Goal: Complete application form: Complete application form

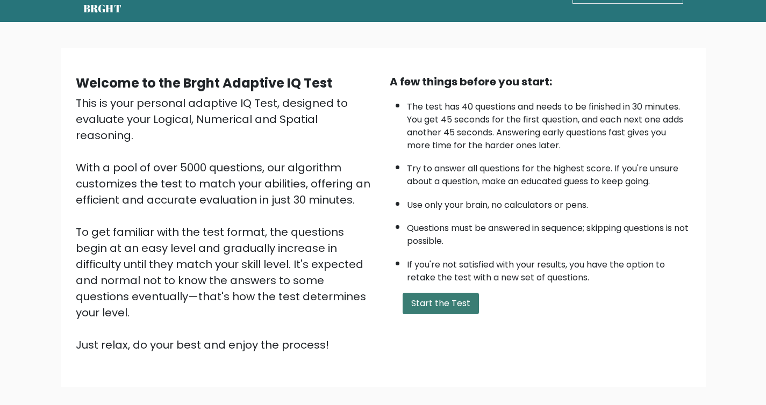
click at [445, 304] on button "Start the Test" at bounding box center [440, 303] width 76 height 21
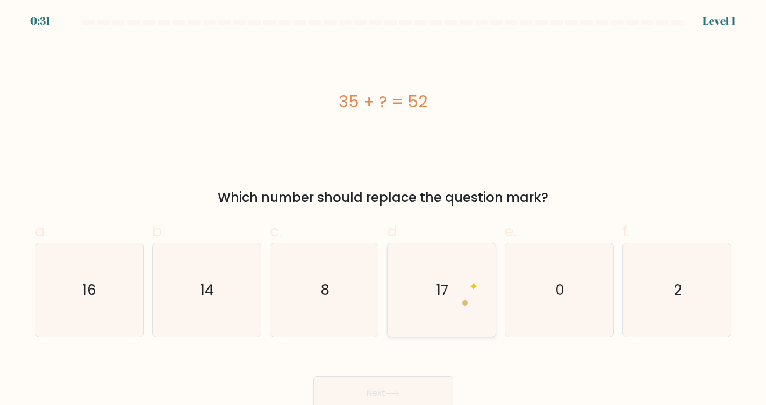
click at [458, 302] on icon "17" at bounding box center [441, 290] width 94 height 94
click at [384, 210] on input "d. 17" at bounding box center [383, 206] width 1 height 7
radio input "true"
click at [414, 405] on button "Next" at bounding box center [383, 393] width 140 height 34
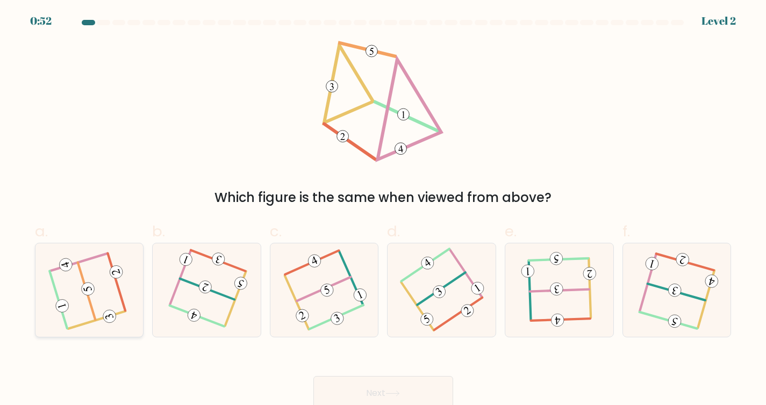
click at [99, 278] on icon at bounding box center [89, 290] width 75 height 75
click at [383, 210] on input "a." at bounding box center [383, 206] width 1 height 7
radio input "true"
click at [412, 379] on button "Next" at bounding box center [383, 393] width 140 height 34
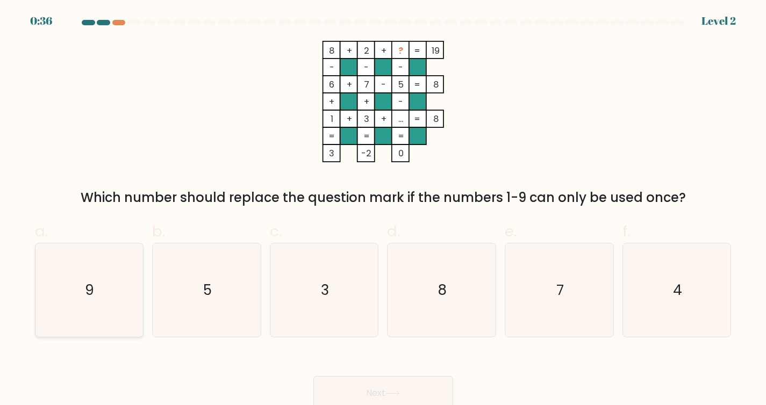
click at [100, 295] on icon "9" at bounding box center [89, 290] width 94 height 94
click at [383, 210] on input "a. 9" at bounding box center [383, 206] width 1 height 7
radio input "true"
click at [352, 393] on button "Next" at bounding box center [383, 393] width 140 height 34
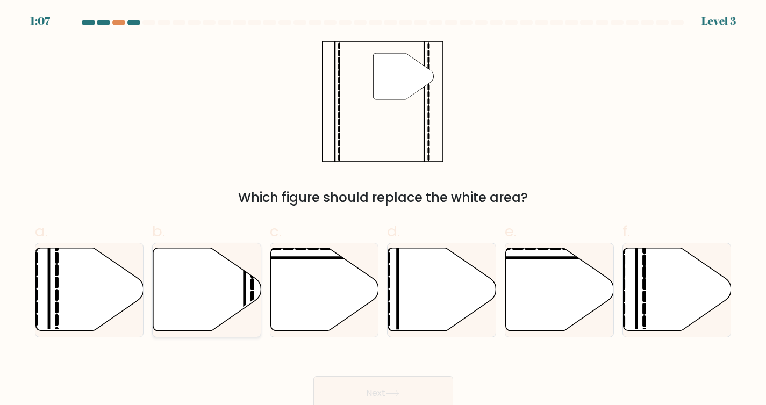
click at [230, 294] on icon at bounding box center [207, 289] width 108 height 83
click at [383, 210] on input "b." at bounding box center [383, 206] width 1 height 7
radio input "true"
click at [443, 386] on button "Next" at bounding box center [383, 393] width 140 height 34
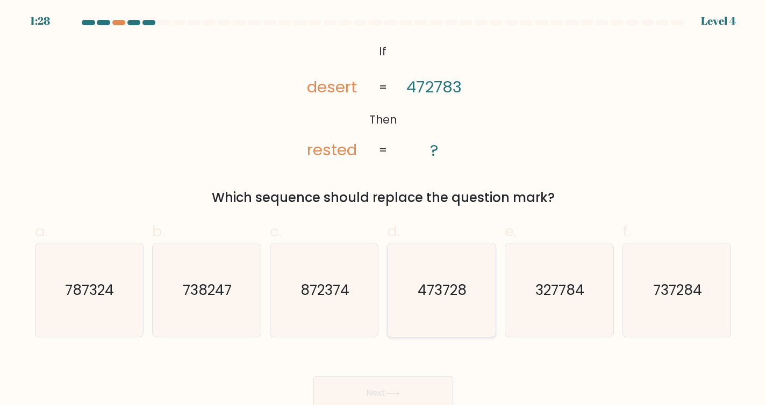
click at [461, 288] on text "473728" at bounding box center [442, 289] width 49 height 19
click at [384, 210] on input "d. 473728" at bounding box center [383, 206] width 1 height 7
radio input "true"
click at [388, 387] on button "Next" at bounding box center [383, 393] width 140 height 34
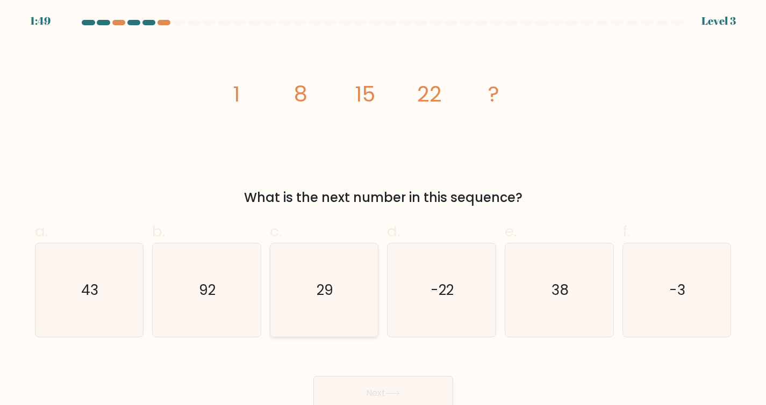
click at [319, 291] on text "29" at bounding box center [324, 289] width 17 height 19
click at [383, 210] on input "c. 29" at bounding box center [383, 206] width 1 height 7
radio input "true"
click at [413, 378] on button "Next" at bounding box center [383, 393] width 140 height 34
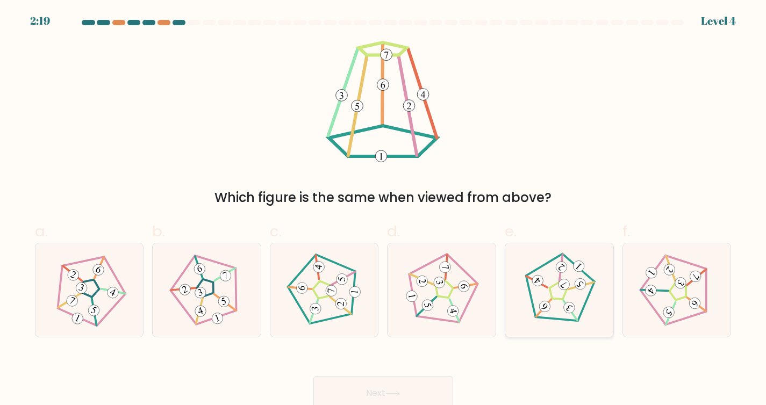
click at [556, 312] on icon at bounding box center [559, 290] width 75 height 75
click at [384, 210] on input "e." at bounding box center [383, 206] width 1 height 7
radio input "true"
click at [385, 393] on button "Next" at bounding box center [383, 393] width 140 height 34
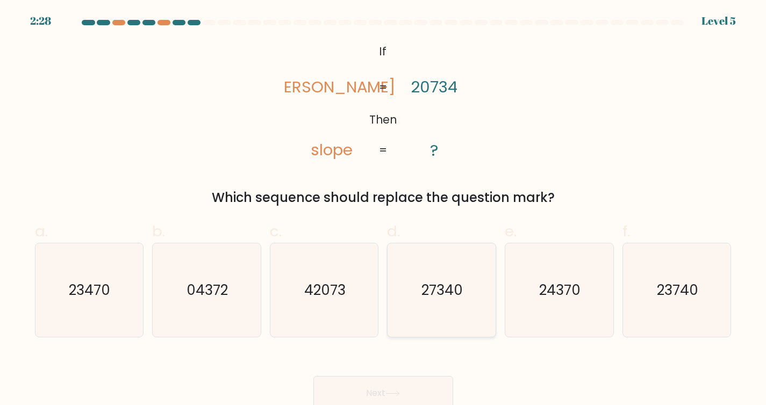
click at [452, 298] on text "27340" at bounding box center [442, 289] width 41 height 19
click at [384, 210] on input "d. 27340" at bounding box center [383, 206] width 1 height 7
radio input "true"
click at [423, 402] on button "Next" at bounding box center [383, 393] width 140 height 34
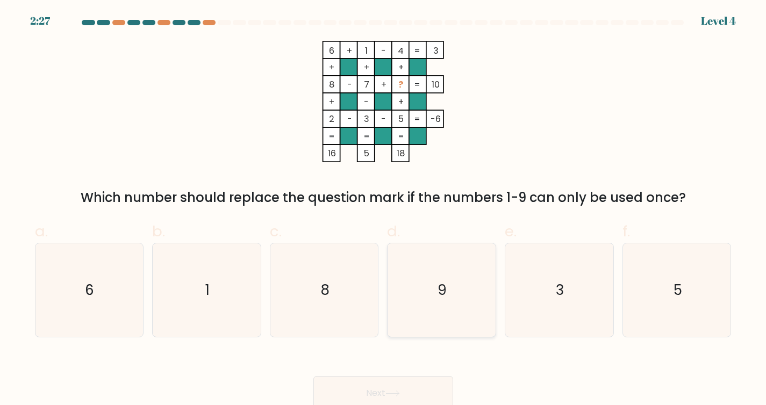
click at [439, 303] on icon "9" at bounding box center [441, 290] width 94 height 94
click at [384, 210] on input "d. 9" at bounding box center [383, 206] width 1 height 7
radio input "true"
click at [419, 394] on button "Next" at bounding box center [383, 393] width 140 height 34
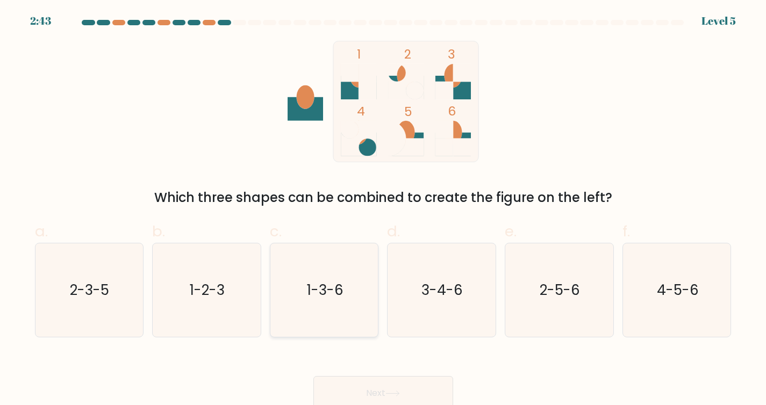
click at [334, 304] on icon "1-3-6" at bounding box center [324, 290] width 94 height 94
click at [383, 210] on input "c. 1-3-6" at bounding box center [383, 206] width 1 height 7
radio input "true"
click at [427, 399] on button "Next" at bounding box center [383, 393] width 140 height 34
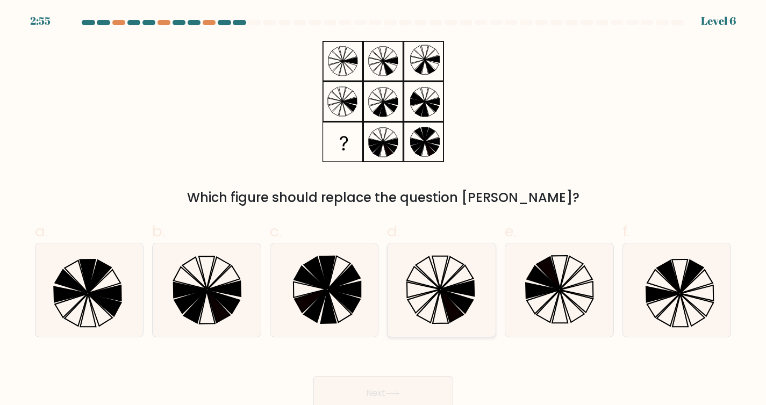
click at [450, 298] on icon at bounding box center [457, 302] width 32 height 24
click at [384, 210] on input "d." at bounding box center [383, 206] width 1 height 7
radio input "true"
click at [395, 391] on icon at bounding box center [392, 394] width 15 height 6
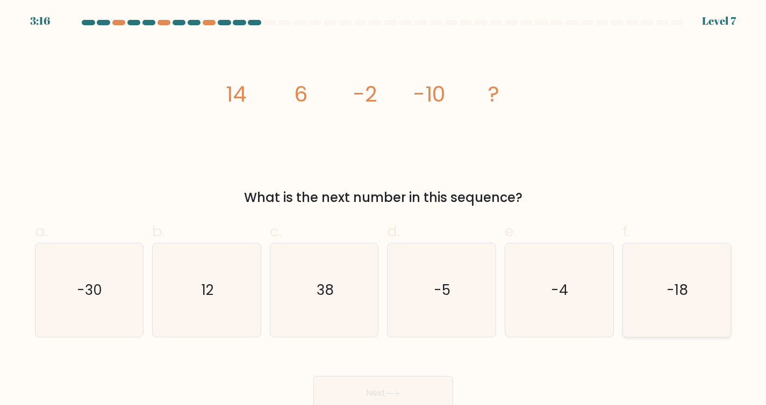
click at [687, 285] on text "-18" at bounding box center [677, 289] width 21 height 19
click at [384, 210] on input "f. -18" at bounding box center [383, 206] width 1 height 7
radio input "true"
click at [423, 390] on button "Next" at bounding box center [383, 393] width 140 height 34
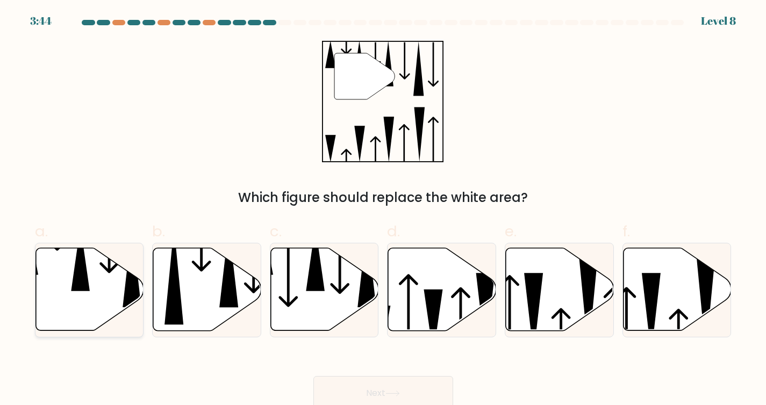
click at [113, 287] on icon at bounding box center [89, 289] width 108 height 83
click at [383, 210] on input "a." at bounding box center [383, 206] width 1 height 7
radio input "true"
click at [340, 386] on button "Next" at bounding box center [383, 393] width 140 height 34
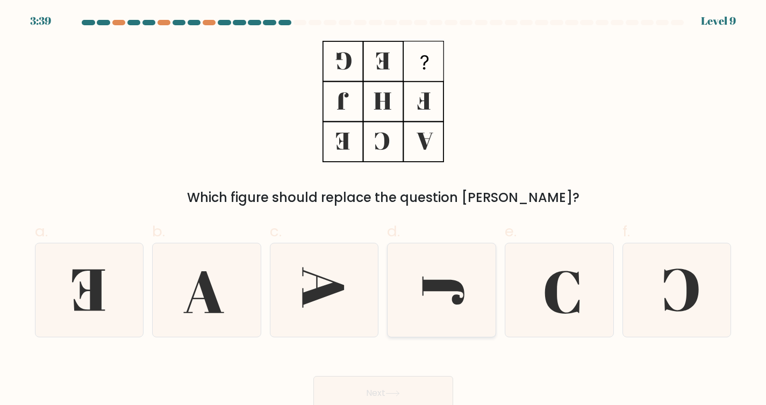
click at [458, 307] on icon at bounding box center [441, 290] width 94 height 94
click at [384, 210] on input "d." at bounding box center [383, 206] width 1 height 7
radio input "true"
click at [427, 385] on button "Next" at bounding box center [383, 393] width 140 height 34
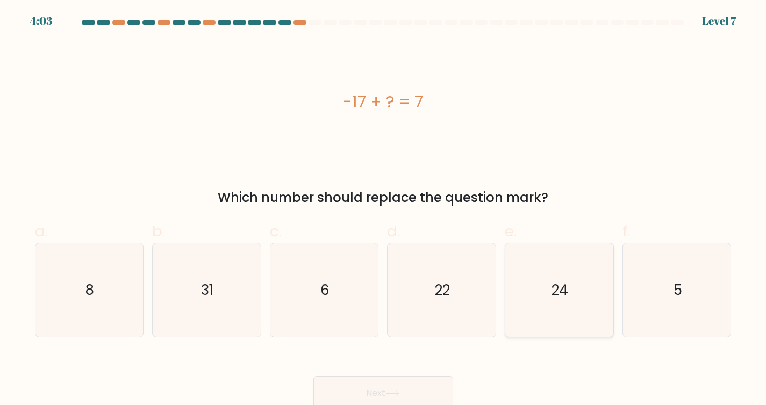
click at [553, 289] on text "24" at bounding box center [560, 289] width 17 height 19
click at [384, 210] on input "e. 24" at bounding box center [383, 206] width 1 height 7
radio input "true"
click at [412, 393] on button "Next" at bounding box center [383, 393] width 140 height 34
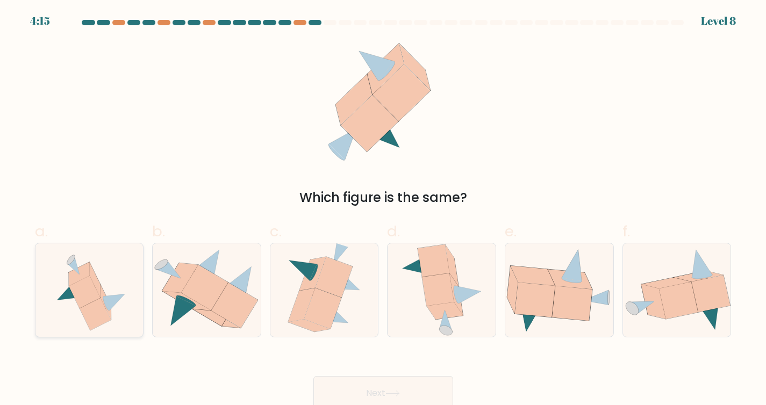
click at [82, 301] on icon at bounding box center [84, 292] width 31 height 32
click at [383, 210] on input "a." at bounding box center [383, 206] width 1 height 7
radio input "true"
click at [430, 402] on button "Next" at bounding box center [383, 393] width 140 height 34
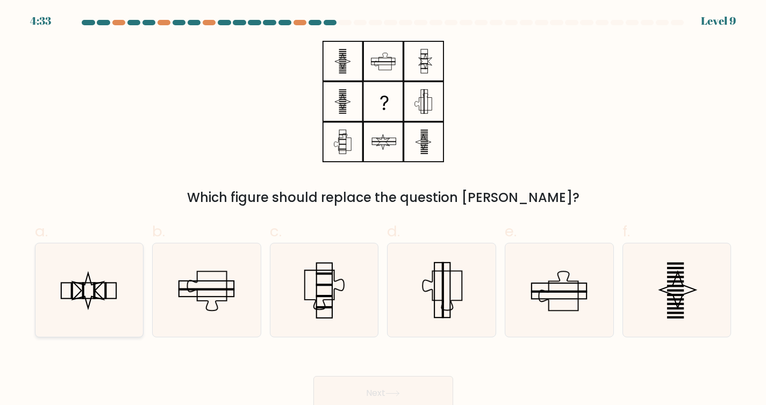
click at [97, 301] on icon at bounding box center [89, 290] width 94 height 94
click at [383, 210] on input "a." at bounding box center [383, 206] width 1 height 7
radio input "true"
click at [398, 395] on icon at bounding box center [392, 394] width 15 height 6
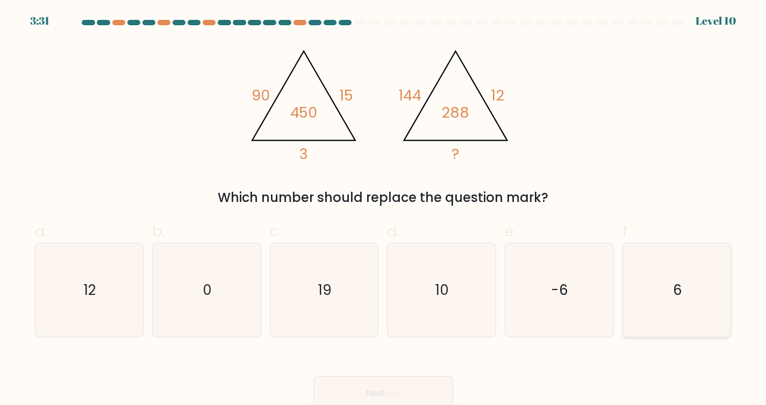
click at [666, 287] on icon "6" at bounding box center [677, 290] width 94 height 94
click at [384, 210] on input "f. 6" at bounding box center [383, 206] width 1 height 7
radio input "true"
click at [211, 279] on icon "0" at bounding box center [207, 290] width 94 height 94
click at [383, 210] on input "b. 0" at bounding box center [383, 206] width 1 height 7
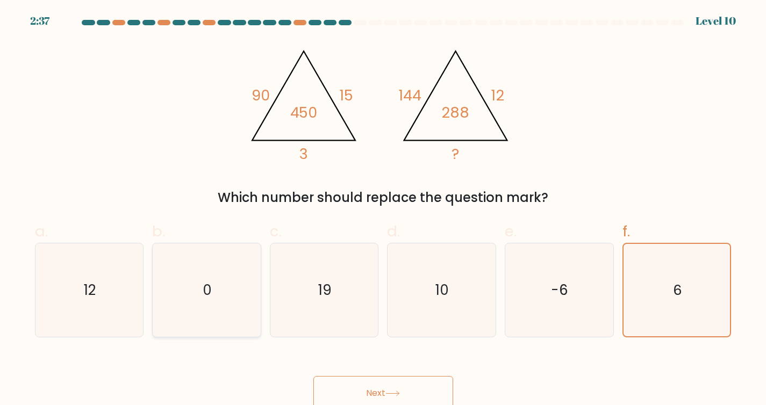
radio input "true"
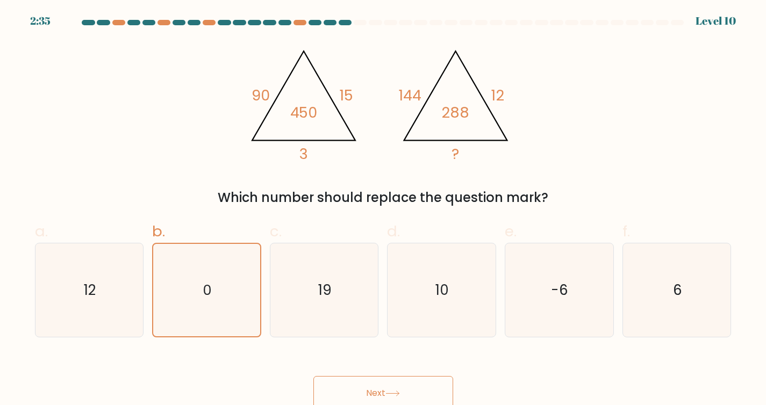
click at [421, 397] on button "Next" at bounding box center [383, 393] width 140 height 34
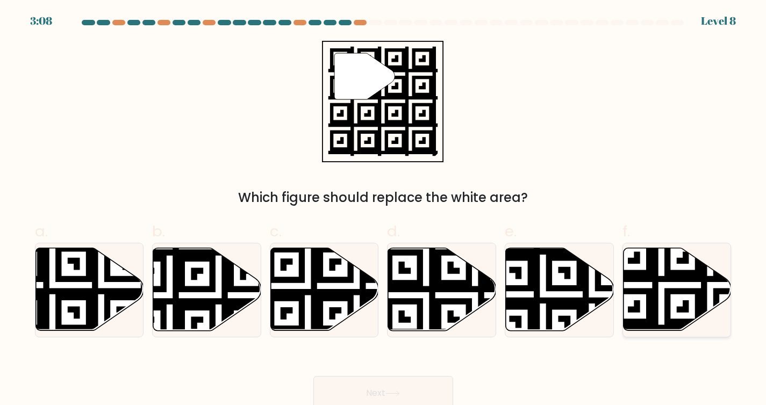
click at [691, 308] on icon at bounding box center [677, 289] width 108 height 83
click at [384, 210] on input "f." at bounding box center [383, 206] width 1 height 7
radio input "true"
click at [394, 405] on button "Next" at bounding box center [383, 393] width 140 height 34
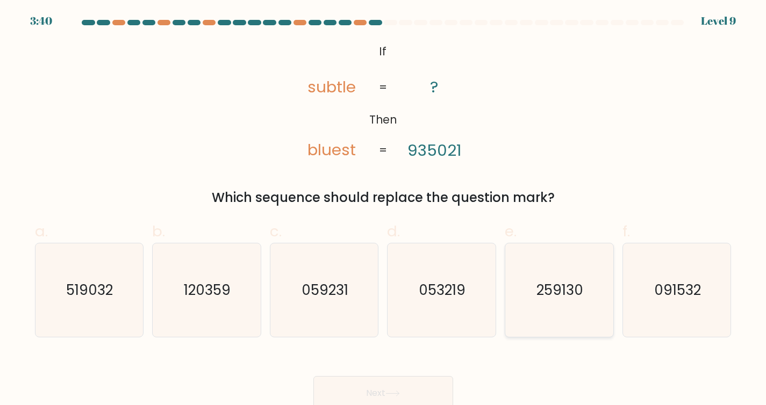
click at [520, 291] on icon "259130" at bounding box center [559, 290] width 94 height 94
click at [384, 210] on input "e. 259130" at bounding box center [383, 206] width 1 height 7
radio input "true"
click at [418, 392] on button "Next" at bounding box center [383, 393] width 140 height 34
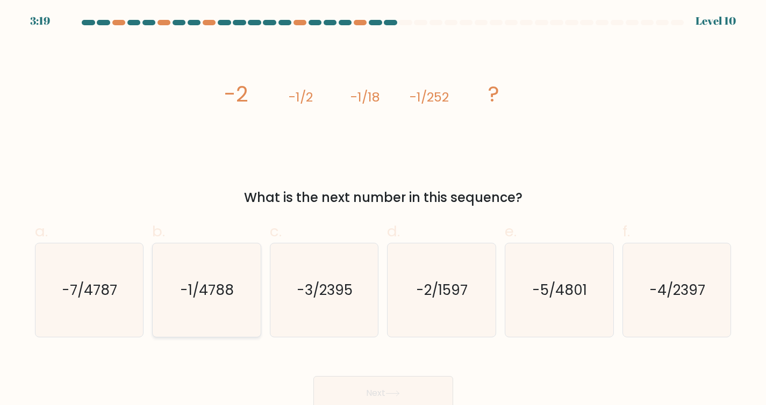
click at [231, 292] on text "-1/4788" at bounding box center [207, 289] width 53 height 19
click at [383, 210] on input "b. -1/4788" at bounding box center [383, 206] width 1 height 7
radio input "true"
click at [417, 394] on button "Next" at bounding box center [383, 393] width 140 height 34
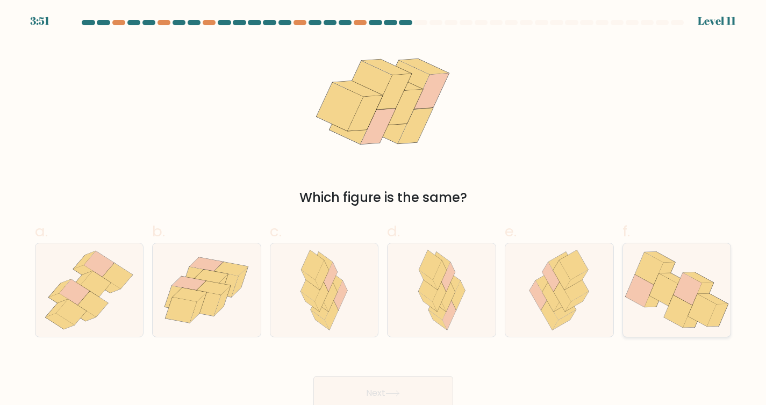
click at [698, 316] on icon at bounding box center [702, 310] width 28 height 32
click at [384, 210] on input "f." at bounding box center [383, 206] width 1 height 7
radio input "true"
click at [369, 405] on button "Next" at bounding box center [383, 393] width 140 height 34
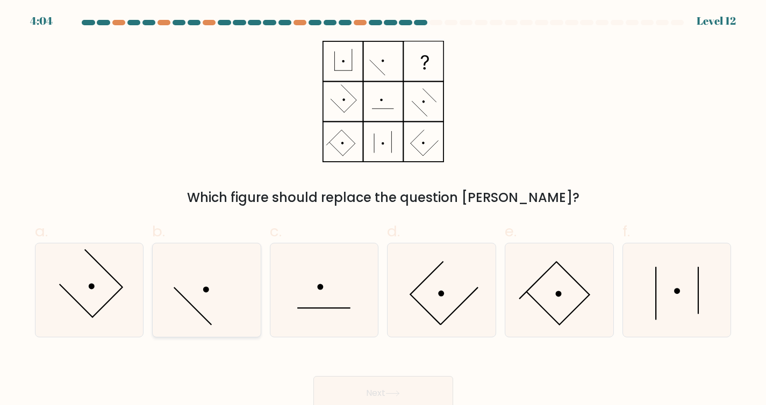
click at [213, 305] on icon at bounding box center [207, 290] width 94 height 94
click at [383, 210] on input "b." at bounding box center [383, 206] width 1 height 7
radio input "true"
click at [685, 306] on icon at bounding box center [677, 290] width 94 height 94
click at [384, 210] on input "f." at bounding box center [383, 206] width 1 height 7
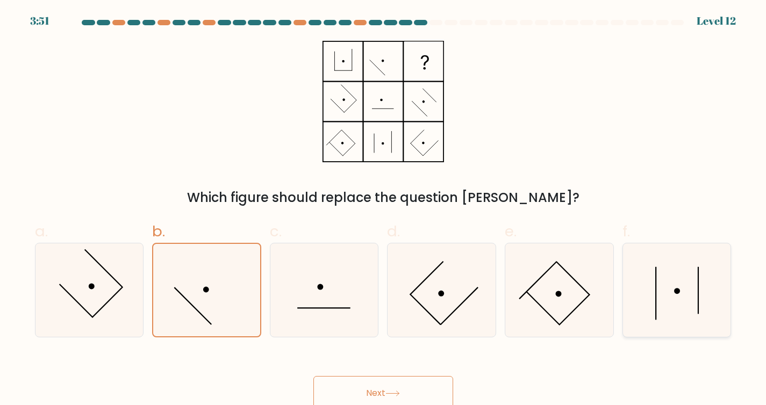
radio input "true"
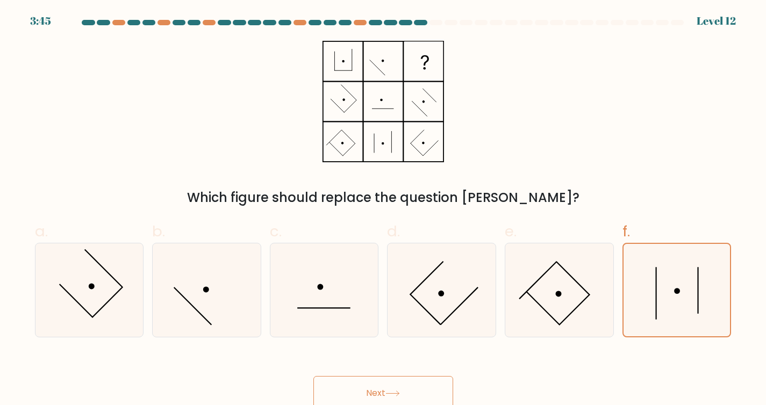
click at [352, 400] on button "Next" at bounding box center [383, 393] width 140 height 34
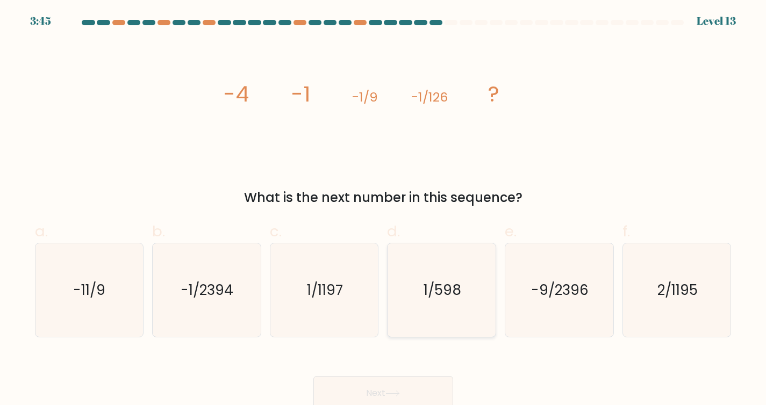
click at [437, 300] on text "1/598" at bounding box center [443, 289] width 38 height 19
click at [384, 210] on input "d. 1/598" at bounding box center [383, 206] width 1 height 7
radio input "true"
click at [422, 385] on button "Next" at bounding box center [383, 393] width 140 height 34
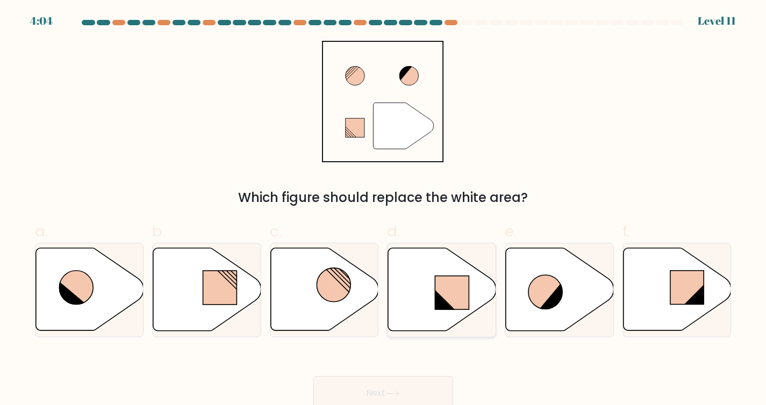
click at [458, 317] on icon at bounding box center [442, 289] width 108 height 83
click at [384, 210] on input "d." at bounding box center [383, 206] width 1 height 7
radio input "true"
click at [431, 401] on button "Next" at bounding box center [383, 393] width 140 height 34
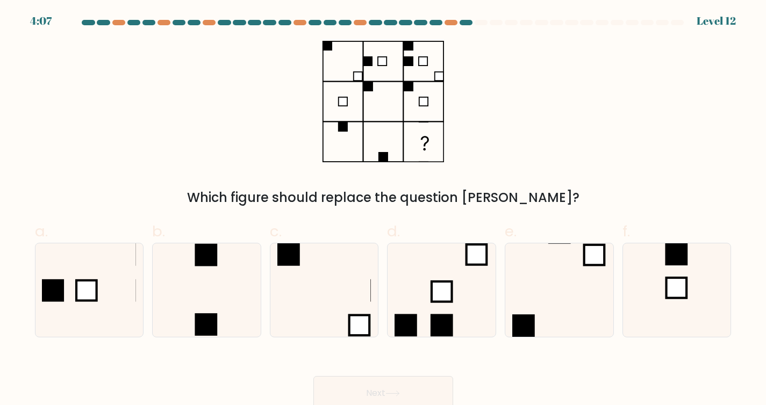
click at [662, 237] on label "f." at bounding box center [676, 278] width 109 height 117
click at [384, 210] on input "f." at bounding box center [383, 206] width 1 height 7
radio input "true"
click at [579, 266] on icon at bounding box center [559, 290] width 94 height 94
click at [384, 210] on input "e." at bounding box center [383, 206] width 1 height 7
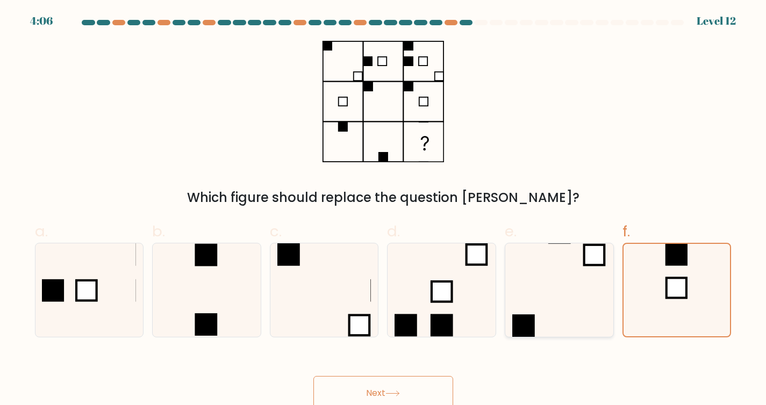
radio input "true"
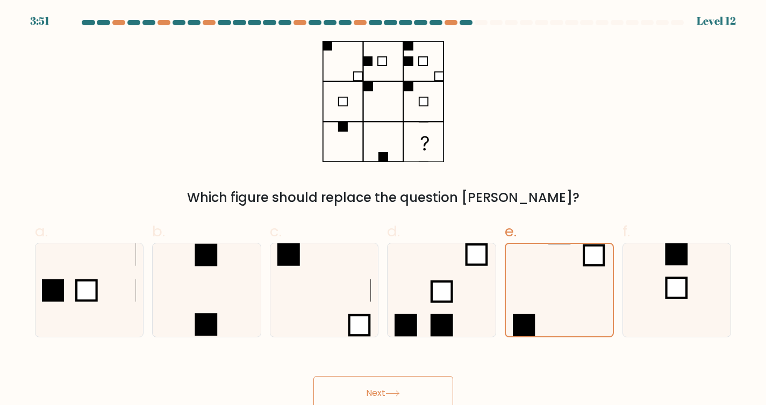
click at [392, 393] on icon at bounding box center [392, 394] width 15 height 6
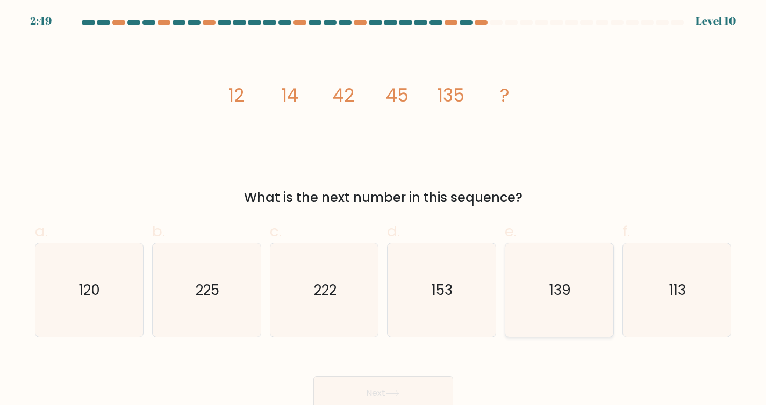
click at [552, 290] on text "139" at bounding box center [559, 289] width 21 height 19
click at [384, 210] on input "e. 139" at bounding box center [383, 206] width 1 height 7
radio input "true"
click at [410, 384] on button "Next" at bounding box center [383, 393] width 140 height 34
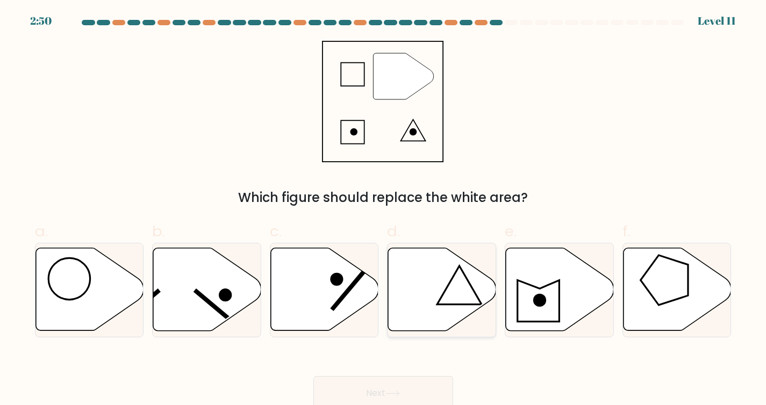
click at [419, 293] on icon at bounding box center [442, 289] width 108 height 83
click at [384, 210] on input "d." at bounding box center [383, 206] width 1 height 7
radio input "true"
click at [422, 387] on button "Next" at bounding box center [383, 393] width 140 height 34
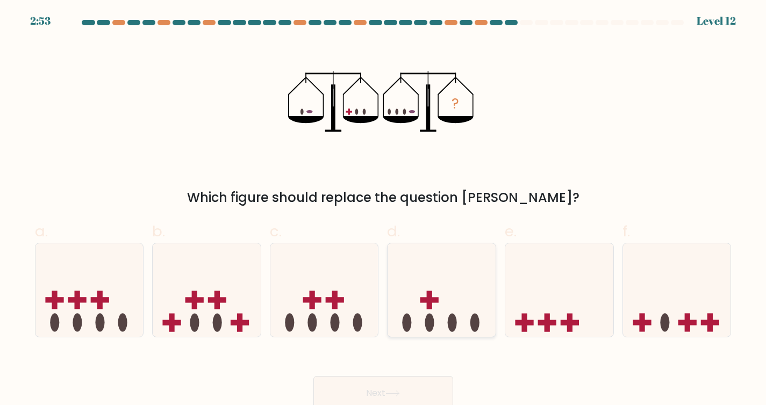
click at [471, 313] on icon at bounding box center [441, 290] width 108 height 89
click at [384, 210] on input "d." at bounding box center [383, 206] width 1 height 7
radio input "true"
click at [415, 405] on button "Next" at bounding box center [383, 393] width 140 height 34
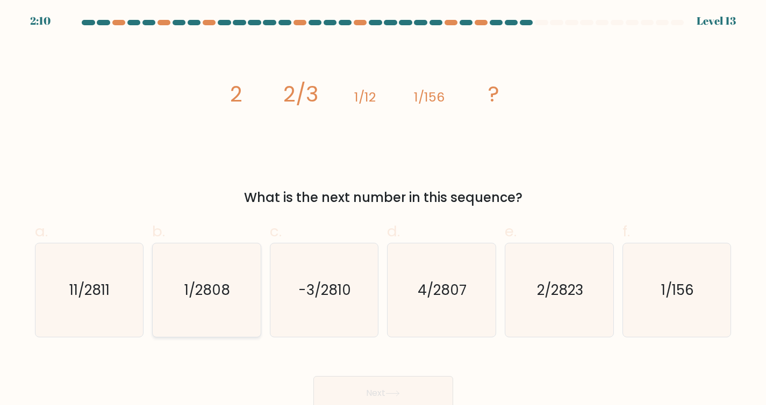
click at [206, 293] on text "1/2808" at bounding box center [208, 289] width 46 height 19
click at [383, 210] on input "b. 1/2808" at bounding box center [383, 206] width 1 height 7
radio input "true"
click at [405, 389] on button "Next" at bounding box center [383, 393] width 140 height 34
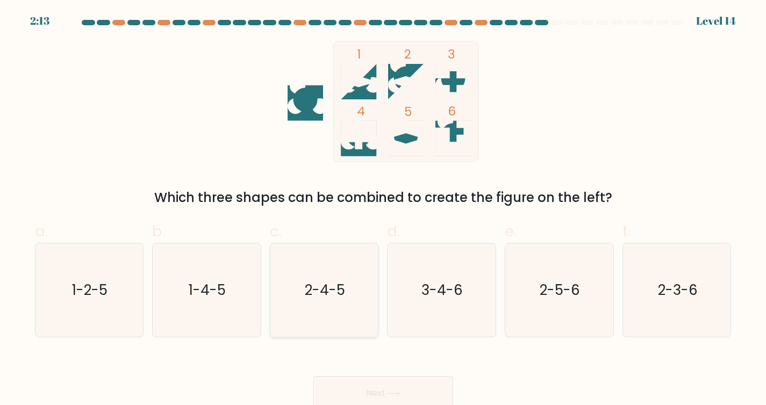
click at [322, 300] on icon "2-4-5" at bounding box center [324, 290] width 94 height 94
click at [383, 210] on input "c. 2-4-5" at bounding box center [383, 206] width 1 height 7
radio input "true"
click at [352, 405] on button "Next" at bounding box center [383, 393] width 140 height 34
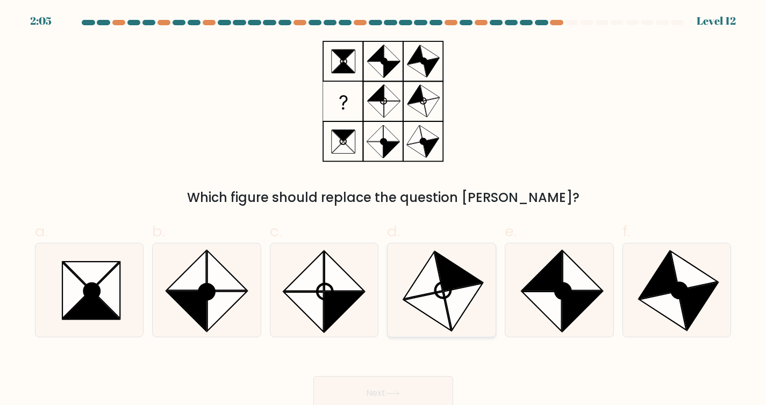
click at [406, 289] on icon at bounding box center [441, 290] width 94 height 94
click at [384, 210] on input "d." at bounding box center [383, 206] width 1 height 7
radio input "true"
click at [422, 390] on button "Next" at bounding box center [383, 393] width 140 height 34
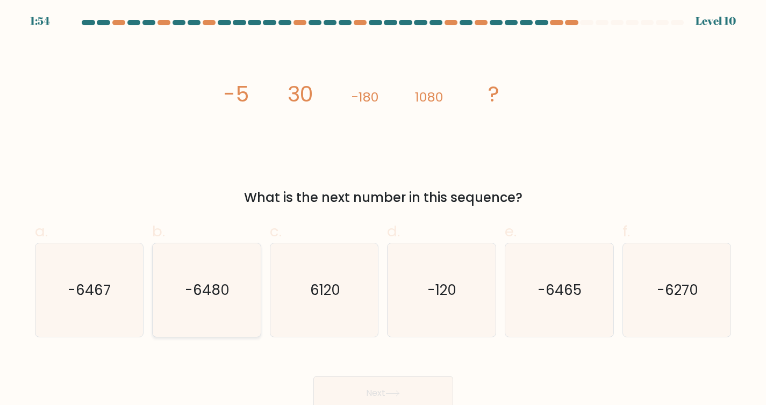
click at [222, 285] on text "-6480" at bounding box center [207, 289] width 44 height 19
click at [383, 210] on input "b. -6480" at bounding box center [383, 206] width 1 height 7
radio input "true"
click at [423, 396] on button "Next" at bounding box center [383, 393] width 140 height 34
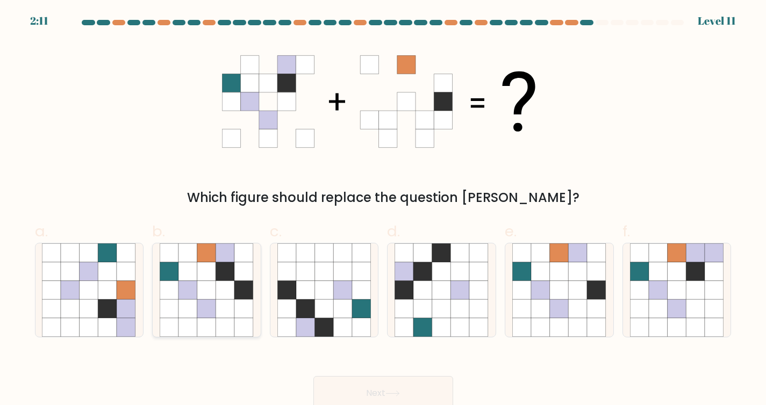
click at [241, 287] on icon at bounding box center [244, 289] width 19 height 19
click at [383, 210] on input "b." at bounding box center [383, 206] width 1 height 7
radio input "true"
click at [423, 398] on button "Next" at bounding box center [383, 393] width 140 height 34
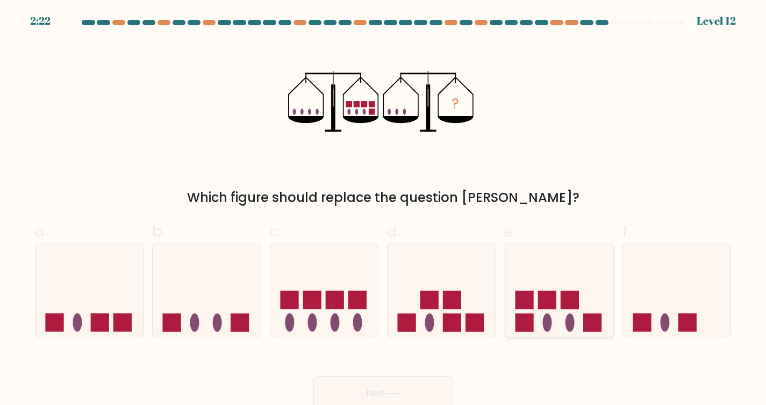
click at [567, 316] on ellipse at bounding box center [569, 322] width 9 height 18
click at [384, 210] on input "e." at bounding box center [383, 206] width 1 height 7
radio input "true"
click at [381, 405] on button "Next" at bounding box center [383, 393] width 140 height 34
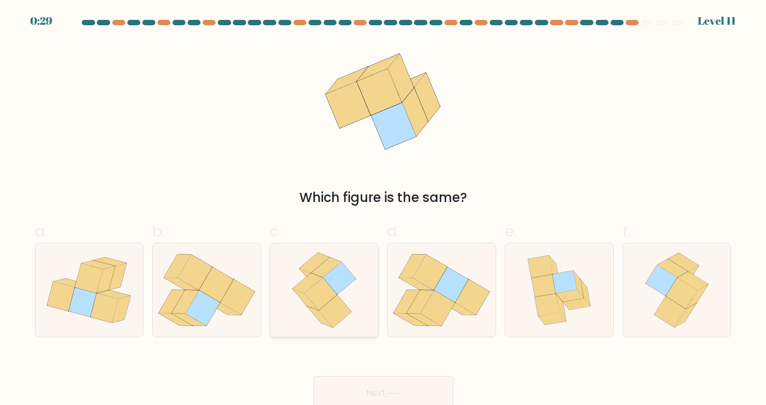
click at [356, 315] on icon at bounding box center [323, 290] width 75 height 94
click at [383, 210] on input "c." at bounding box center [383, 206] width 1 height 7
radio input "true"
click at [395, 391] on button "Next" at bounding box center [383, 393] width 140 height 34
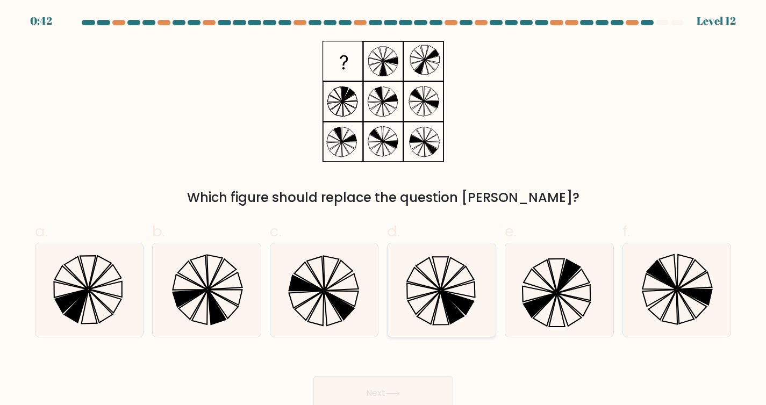
click at [457, 315] on icon at bounding box center [452, 307] width 23 height 33
click at [384, 210] on input "d." at bounding box center [383, 206] width 1 height 7
radio input "true"
click at [410, 401] on button "Next" at bounding box center [383, 393] width 140 height 34
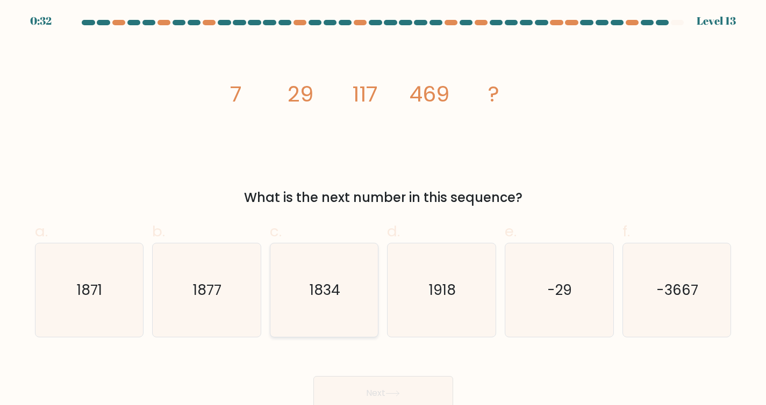
click at [322, 281] on text "1834" at bounding box center [324, 289] width 31 height 19
click at [383, 210] on input "c. 1834" at bounding box center [383, 206] width 1 height 7
radio input "true"
click at [223, 282] on icon "1877" at bounding box center [207, 290] width 94 height 94
click at [383, 210] on input "b. 1877" at bounding box center [383, 206] width 1 height 7
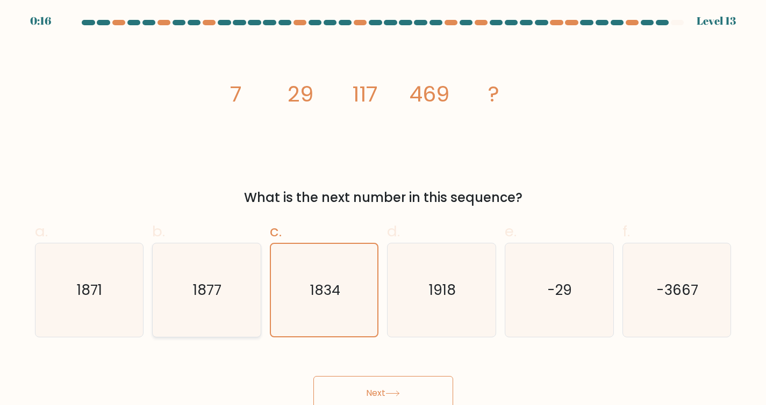
radio input "true"
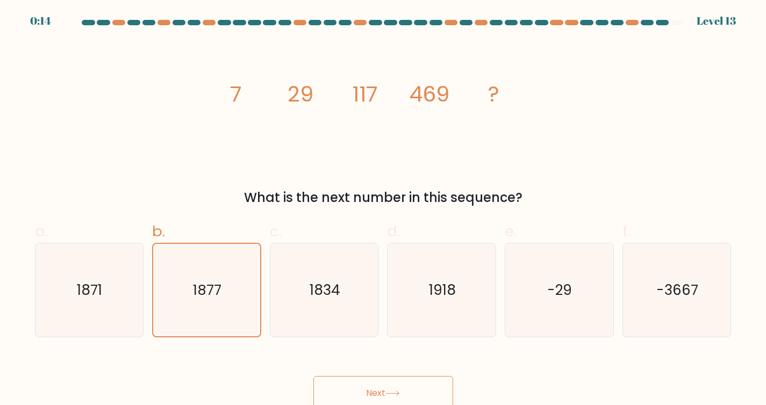
click at [375, 395] on button "Next" at bounding box center [383, 393] width 140 height 34
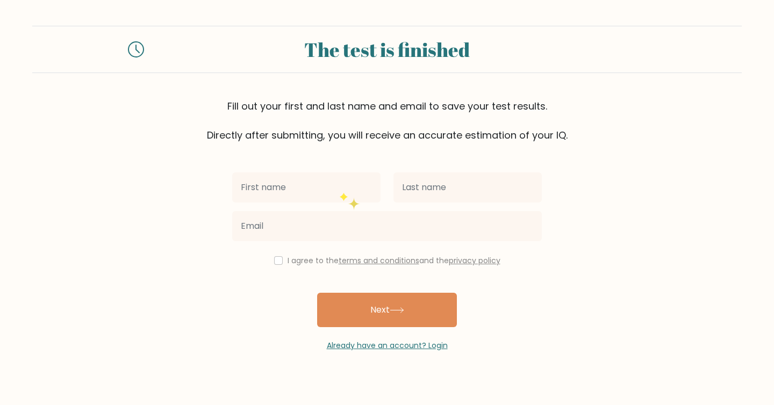
click at [340, 190] on input "text" at bounding box center [306, 187] width 148 height 30
type input "Max"
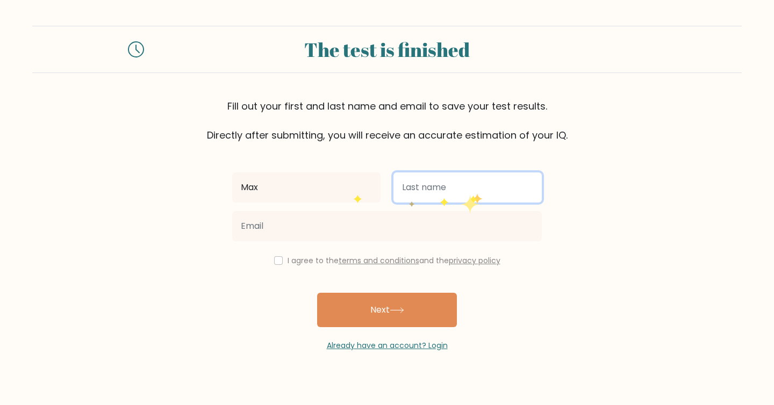
click at [472, 192] on input "text" at bounding box center [467, 187] width 148 height 30
type input "Nim"
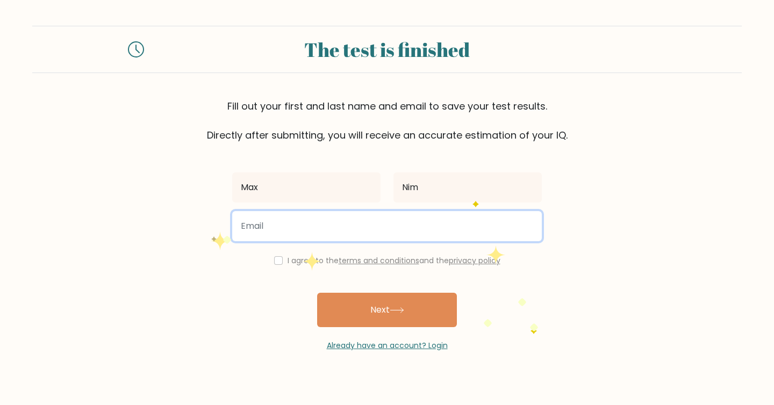
click at [234, 218] on input "email" at bounding box center [386, 226] width 309 height 30
type input "nimpam@aisoy.org"
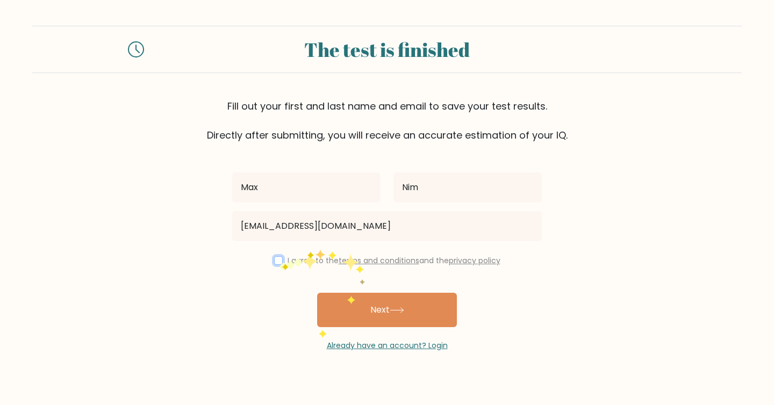
click at [278, 260] on input "checkbox" at bounding box center [278, 260] width 9 height 9
checkbox input "true"
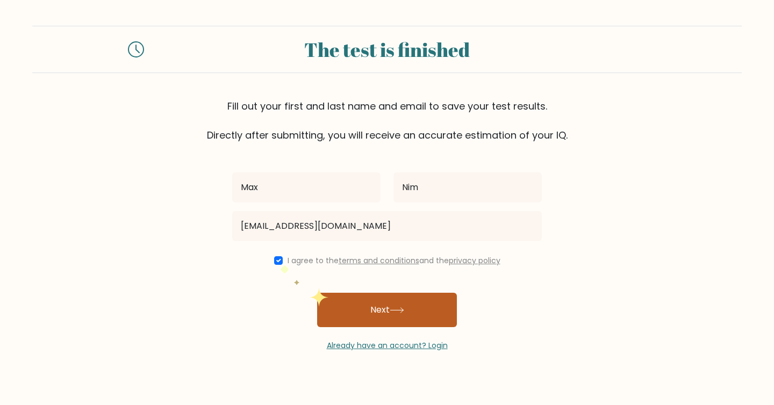
click at [338, 314] on button "Next" at bounding box center [387, 310] width 140 height 34
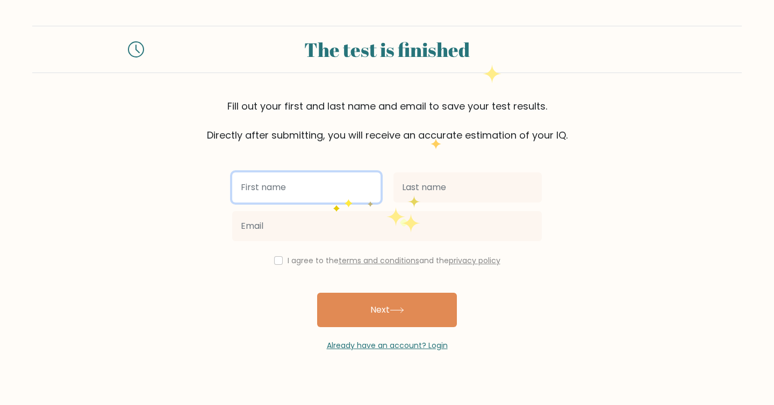
click at [331, 201] on input "text" at bounding box center [306, 187] width 148 height 30
type input "Max"
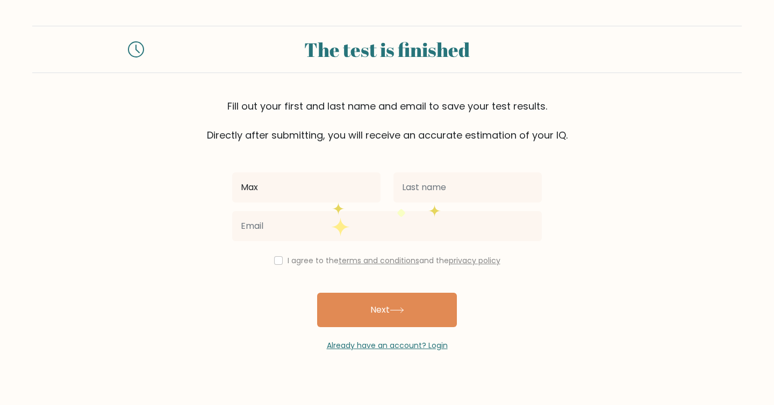
click at [429, 203] on div at bounding box center [467, 187] width 161 height 39
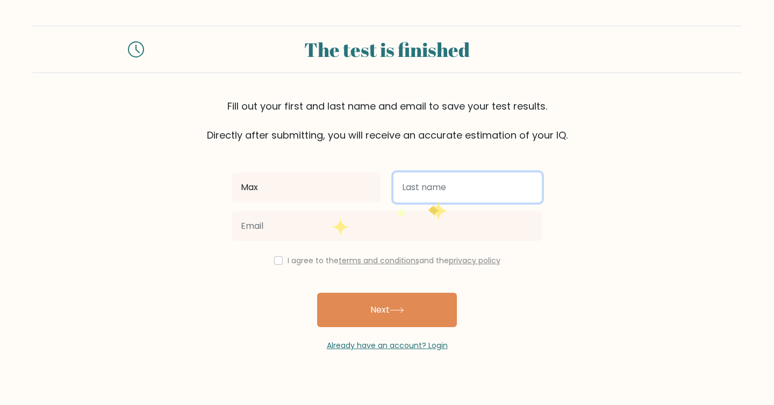
click at [429, 199] on input "text" at bounding box center [467, 187] width 148 height 30
type input "Nim"
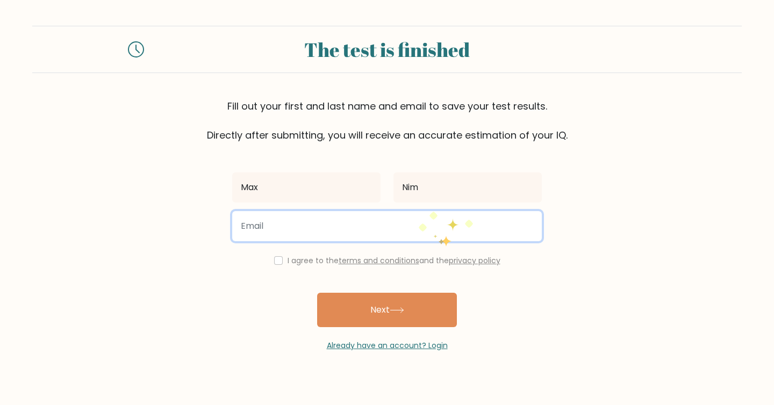
click at [404, 221] on input "email" at bounding box center [386, 226] width 309 height 30
type input "[EMAIL_ADDRESS][DOMAIN_NAME]"
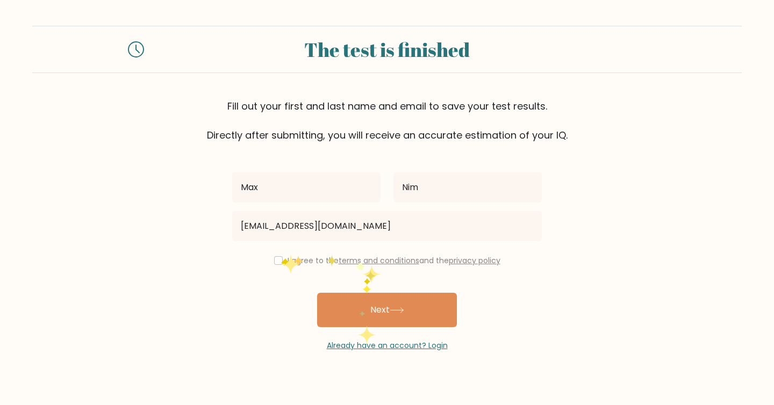
click at [281, 256] on div "I agree to the terms and conditions and the privacy policy" at bounding box center [387, 260] width 322 height 13
click at [278, 264] on input "checkbox" at bounding box center [278, 260] width 9 height 9
checkbox input "true"
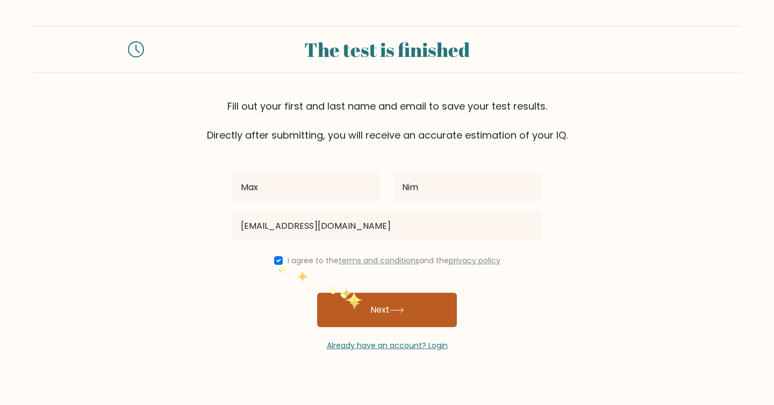
click at [349, 297] on button "Next" at bounding box center [387, 310] width 140 height 34
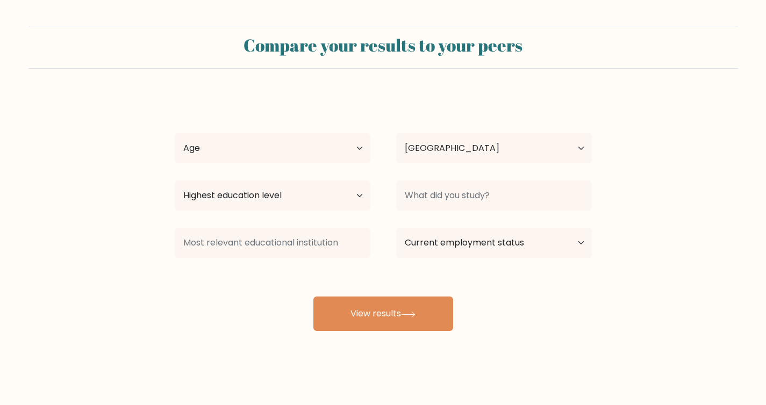
select select "CM"
click at [277, 145] on select "Age Under 18 years old 18-24 years old 25-34 years old 35-44 years old 45-54 ye…" at bounding box center [273, 148] width 196 height 30
select select "min_18"
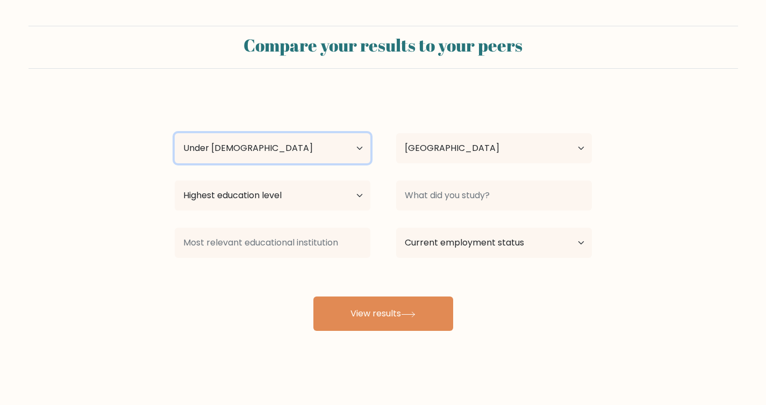
click at [175, 133] on select "Age Under 18 years old 18-24 years old 25-34 years old 35-44 years old 45-54 ye…" at bounding box center [273, 148] width 196 height 30
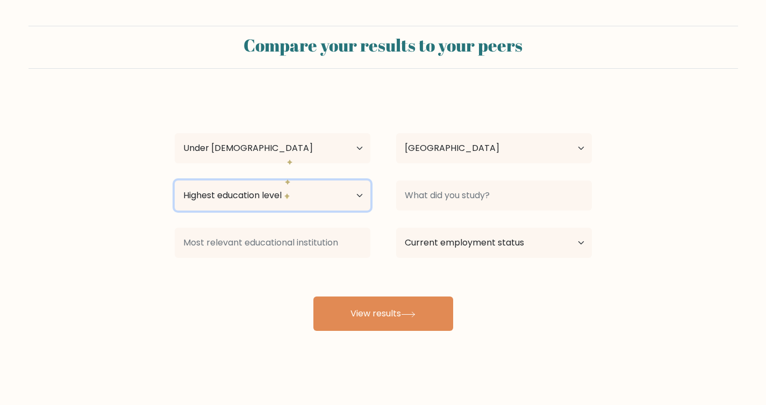
click at [284, 191] on select "Highest education level No schooling Primary Lower Secondary Upper Secondary Oc…" at bounding box center [273, 196] width 196 height 30
select select "no_schooling"
click at [175, 181] on select "Highest education level No schooling Primary Lower Secondary Upper Secondary Oc…" at bounding box center [273, 196] width 196 height 30
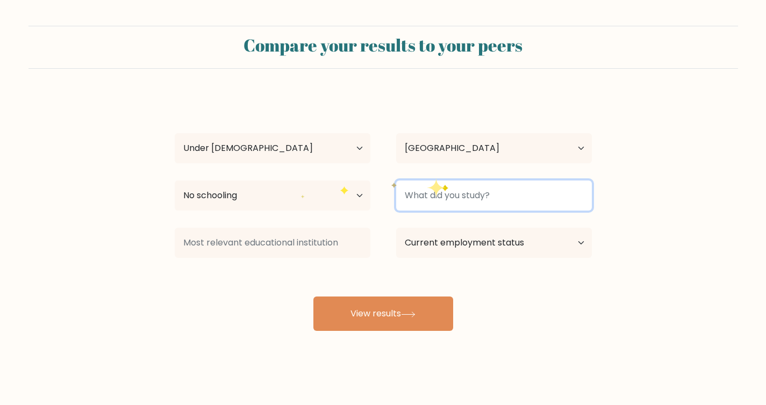
click at [442, 181] on input at bounding box center [494, 196] width 196 height 30
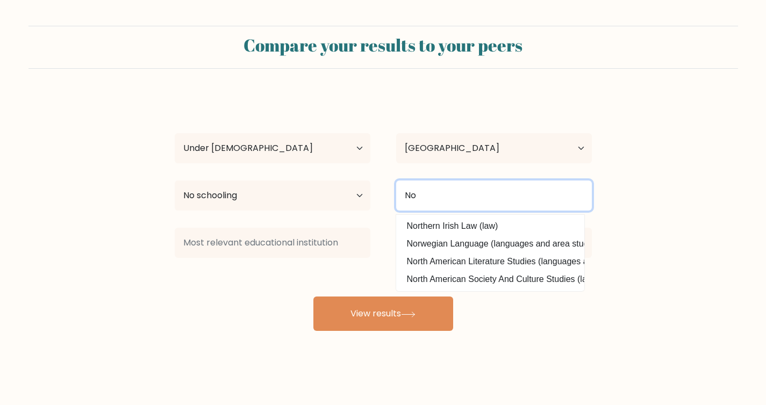
type input "N"
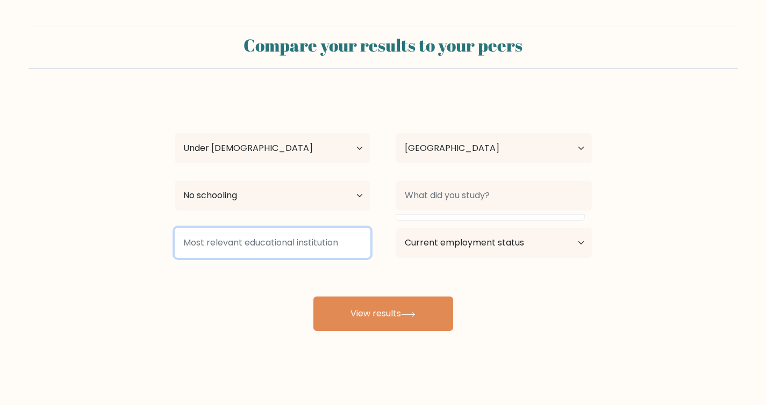
click at [279, 252] on input at bounding box center [273, 243] width 196 height 30
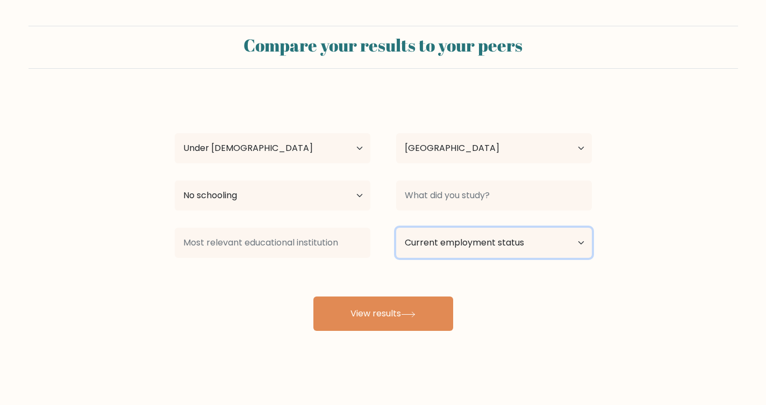
click at [474, 254] on select "Current employment status Employed Student Retired Other / prefer not to answer" at bounding box center [494, 243] width 196 height 30
select select "student"
click at [396, 228] on select "Current employment status Employed Student Retired Other / prefer not to answer" at bounding box center [494, 243] width 196 height 30
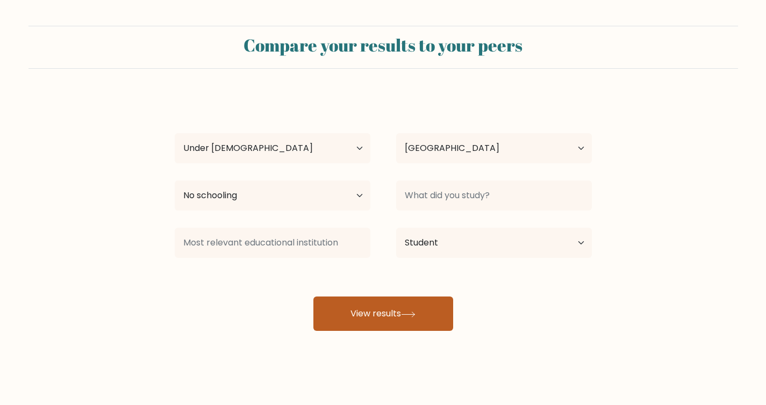
click at [429, 298] on button "View results" at bounding box center [383, 314] width 140 height 34
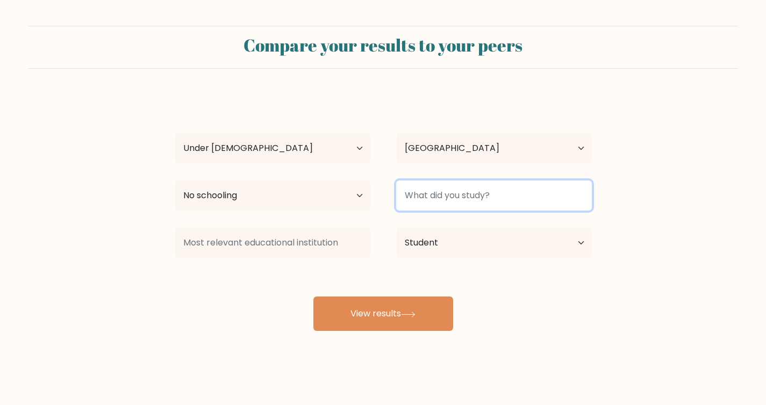
click at [455, 204] on input at bounding box center [494, 196] width 196 height 30
type input "M"
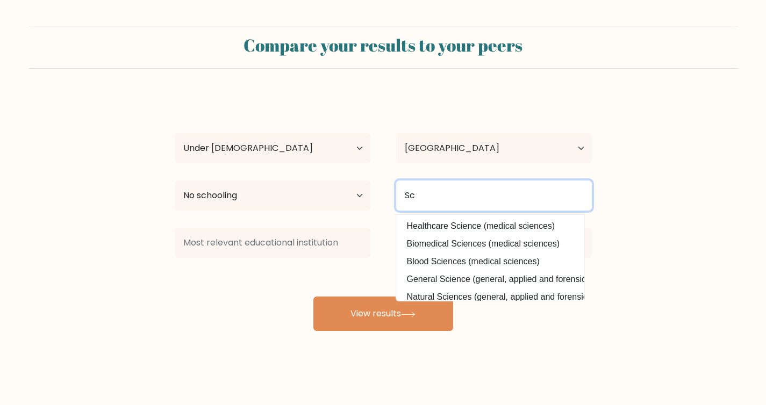
type input "S"
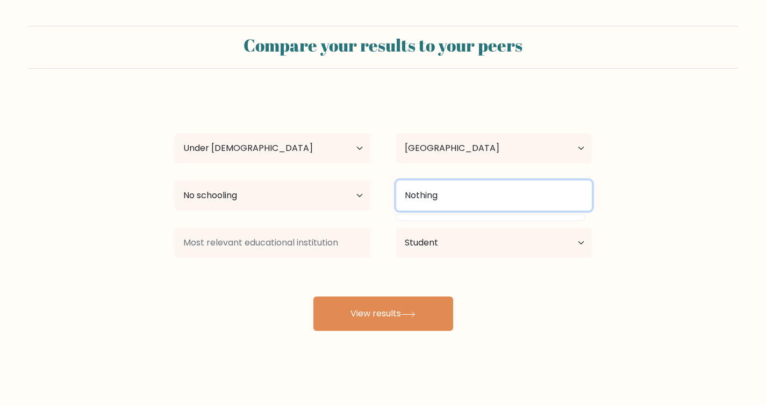
type input "Nothing"
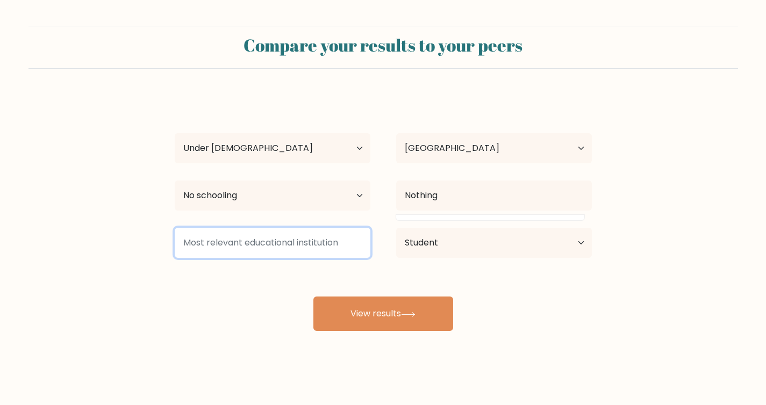
click at [334, 243] on input at bounding box center [273, 243] width 196 height 30
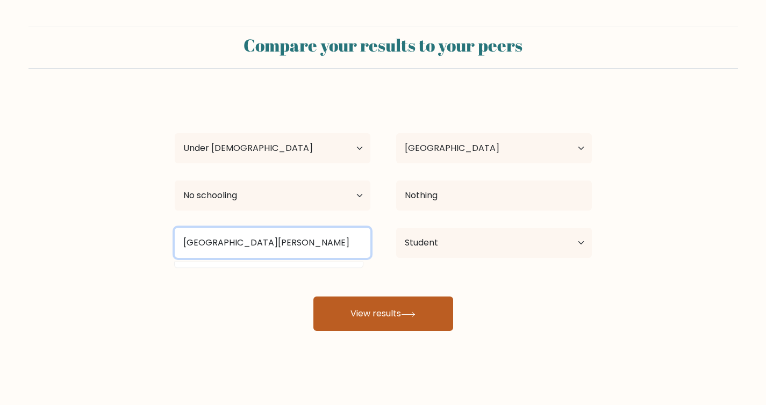
type input "Lycée Leclerc"
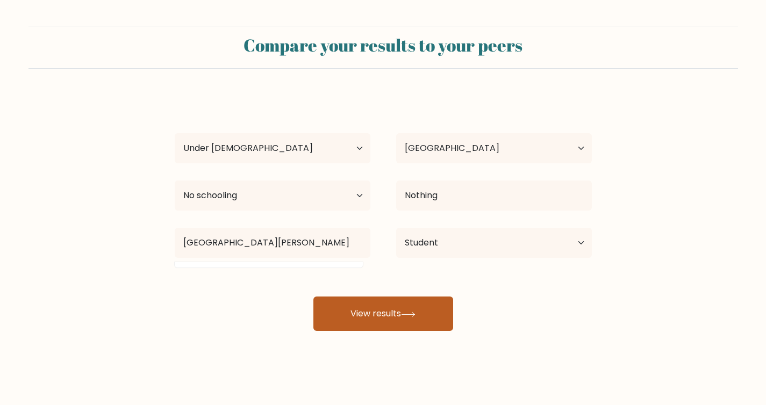
click at [383, 320] on button "View results" at bounding box center [383, 314] width 140 height 34
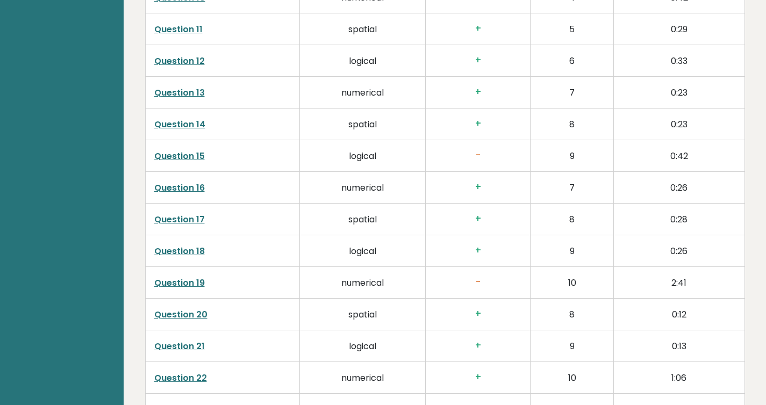
scroll to position [1997, 0]
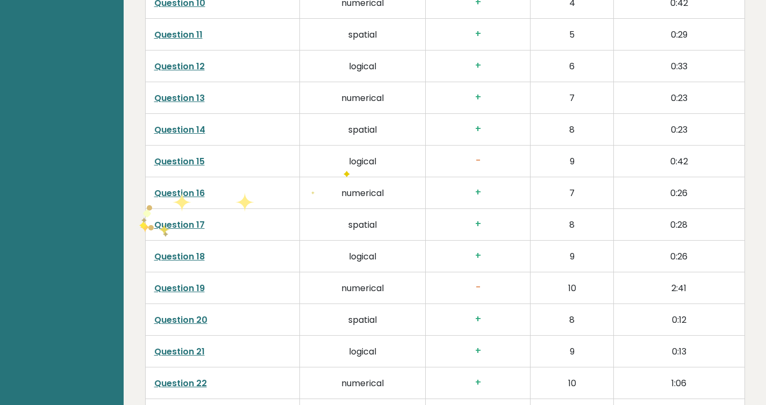
click at [164, 228] on link "Question 17" at bounding box center [179, 225] width 51 height 12
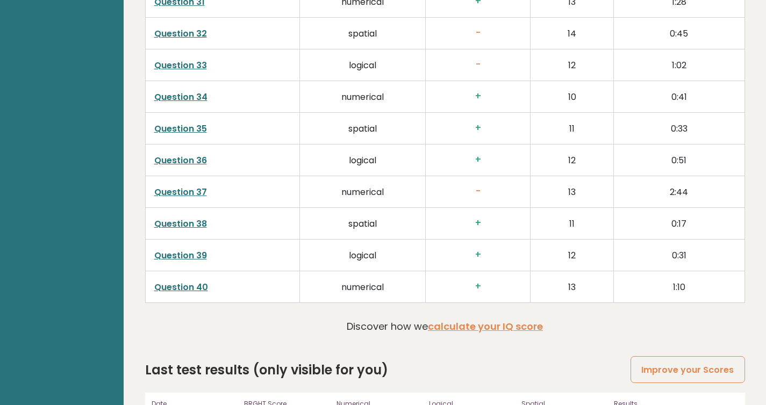
scroll to position [2713, 0]
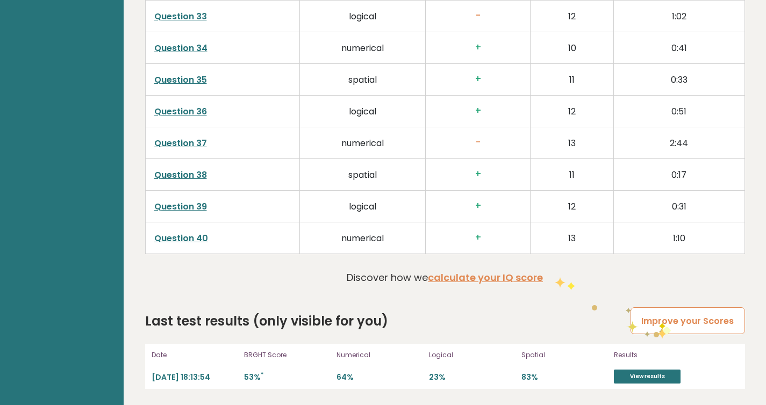
click at [659, 319] on link "Improve your Scores" at bounding box center [687, 320] width 114 height 27
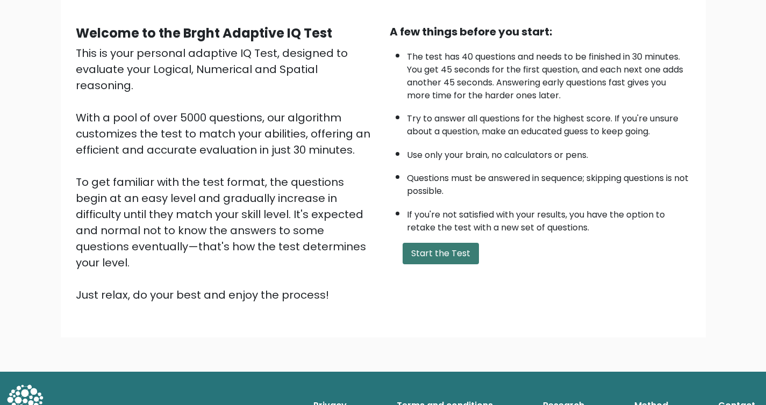
click at [443, 248] on button "Start the Test" at bounding box center [440, 253] width 76 height 21
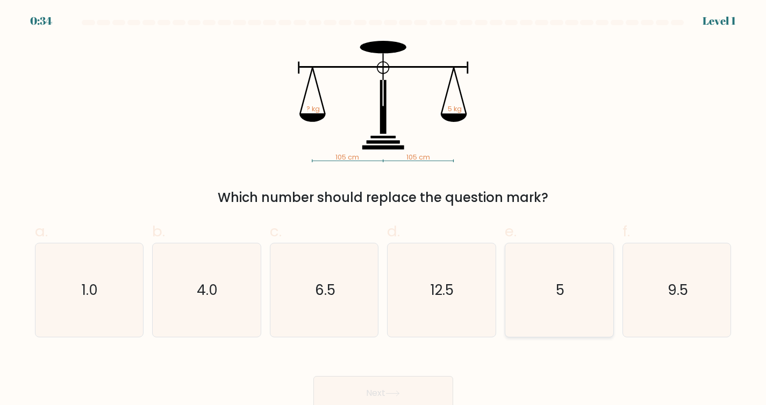
click at [573, 294] on icon "5" at bounding box center [559, 290] width 94 height 94
click at [384, 210] on input "e. 5" at bounding box center [383, 206] width 1 height 7
radio input "true"
click at [413, 394] on button "Next" at bounding box center [383, 393] width 140 height 34
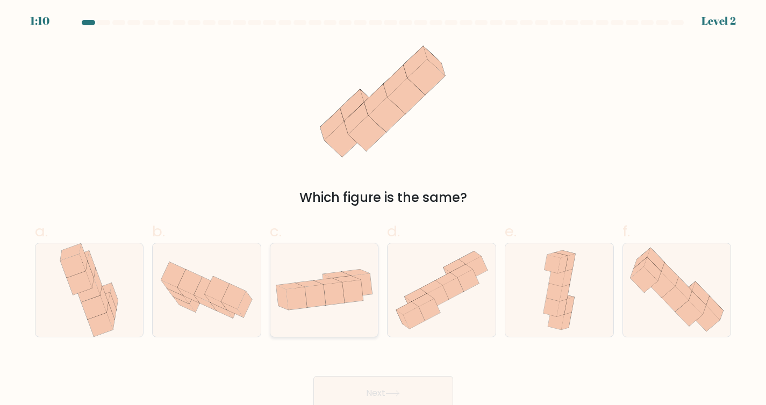
click at [323, 298] on icon at bounding box center [315, 296] width 21 height 23
click at [383, 210] on input "c." at bounding box center [383, 206] width 1 height 7
radio input "true"
click at [409, 388] on button "Next" at bounding box center [383, 393] width 140 height 34
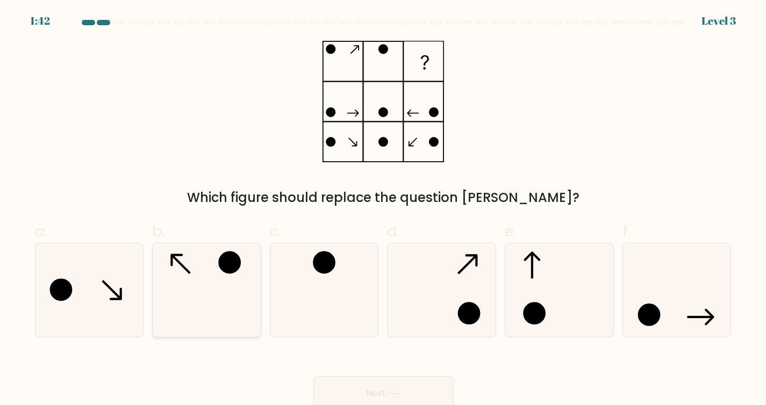
click at [193, 278] on icon at bounding box center [207, 290] width 94 height 94
click at [383, 210] on input "b." at bounding box center [383, 206] width 1 height 7
radio input "true"
click at [428, 400] on button "Next" at bounding box center [383, 393] width 140 height 34
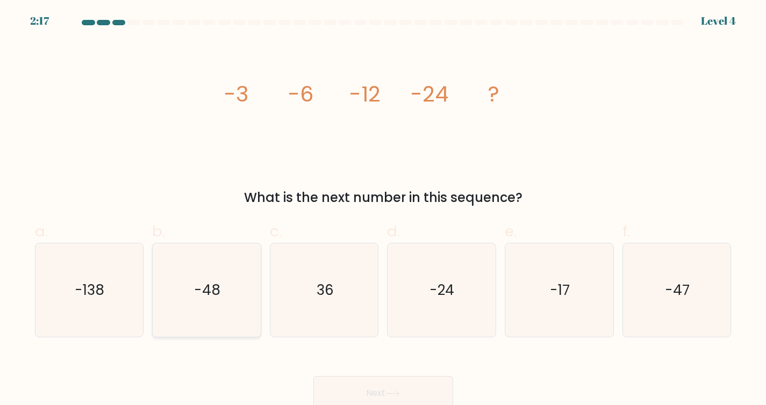
click at [197, 311] on icon "-48" at bounding box center [207, 290] width 94 height 94
click at [383, 210] on input "b. -48" at bounding box center [383, 206] width 1 height 7
radio input "true"
click at [366, 389] on button "Next" at bounding box center [383, 393] width 140 height 34
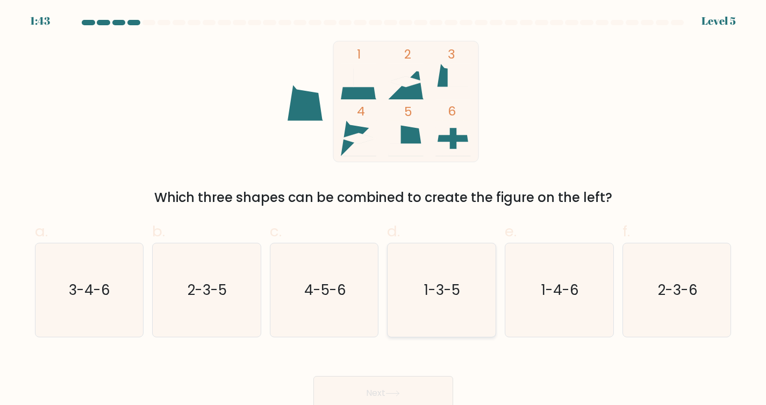
click at [445, 291] on text "1-3-5" at bounding box center [442, 289] width 36 height 19
click at [384, 210] on input "d. 1-3-5" at bounding box center [383, 206] width 1 height 7
radio input "true"
click at [427, 390] on button "Next" at bounding box center [383, 393] width 140 height 34
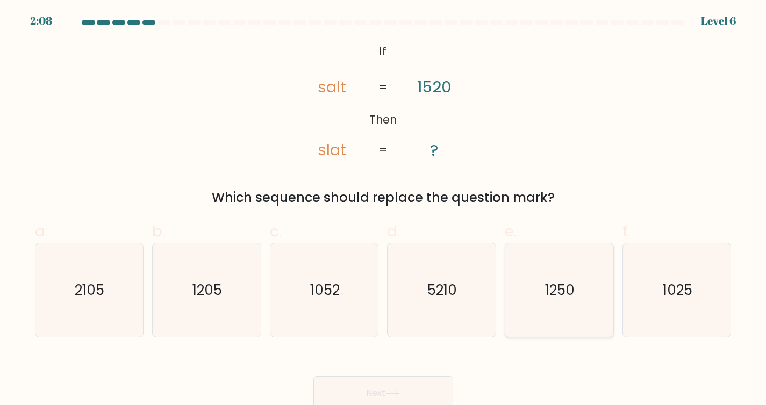
click at [555, 275] on icon "1250" at bounding box center [559, 290] width 94 height 94
click at [384, 210] on input "e. 1250" at bounding box center [383, 206] width 1 height 7
radio input "true"
click at [445, 388] on button "Next" at bounding box center [383, 393] width 140 height 34
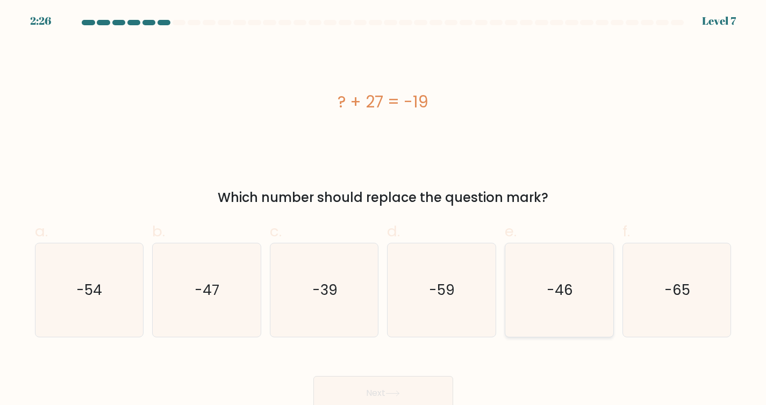
click at [562, 308] on icon "-46" at bounding box center [559, 290] width 94 height 94
click at [384, 210] on input "e. -46" at bounding box center [383, 206] width 1 height 7
radio input "true"
click at [397, 405] on button "Next" at bounding box center [383, 393] width 140 height 34
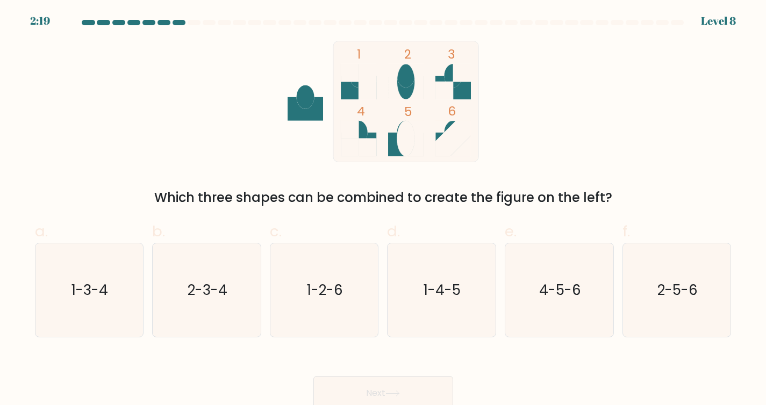
click at [399, 392] on icon at bounding box center [392, 394] width 15 height 6
click at [103, 295] on text "1-3-4" at bounding box center [90, 289] width 37 height 19
click at [383, 210] on input "a. 1-3-4" at bounding box center [383, 206] width 1 height 7
radio input "true"
click at [376, 393] on button "Next" at bounding box center [383, 393] width 140 height 34
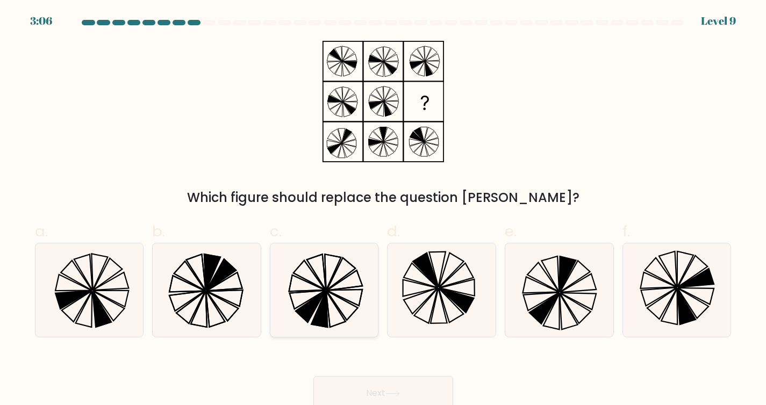
click at [326, 293] on icon at bounding box center [319, 309] width 16 height 36
click at [383, 210] on input "c." at bounding box center [383, 206] width 1 height 7
radio input "true"
click at [403, 393] on button "Next" at bounding box center [383, 393] width 140 height 34
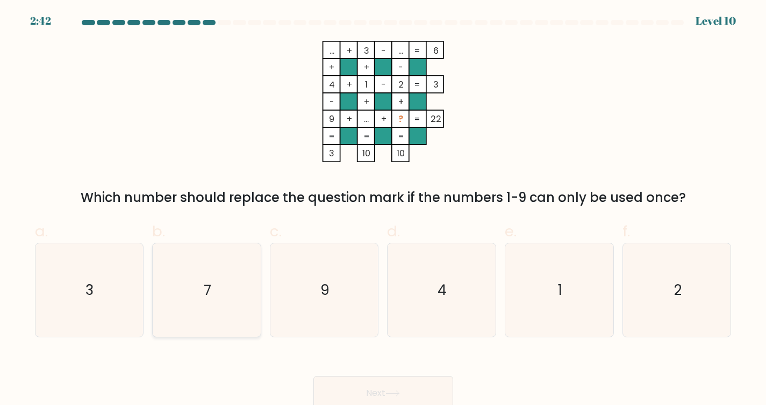
click at [215, 292] on icon "7" at bounding box center [207, 290] width 94 height 94
click at [383, 210] on input "b. 7" at bounding box center [383, 206] width 1 height 7
radio input "true"
click at [396, 393] on icon at bounding box center [392, 394] width 15 height 6
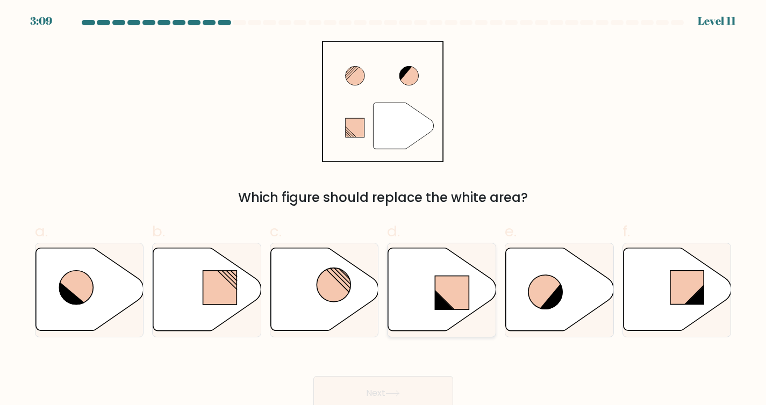
click at [419, 297] on icon at bounding box center [442, 289] width 108 height 83
click at [384, 210] on input "d." at bounding box center [383, 206] width 1 height 7
radio input "true"
click at [401, 381] on button "Next" at bounding box center [383, 393] width 140 height 34
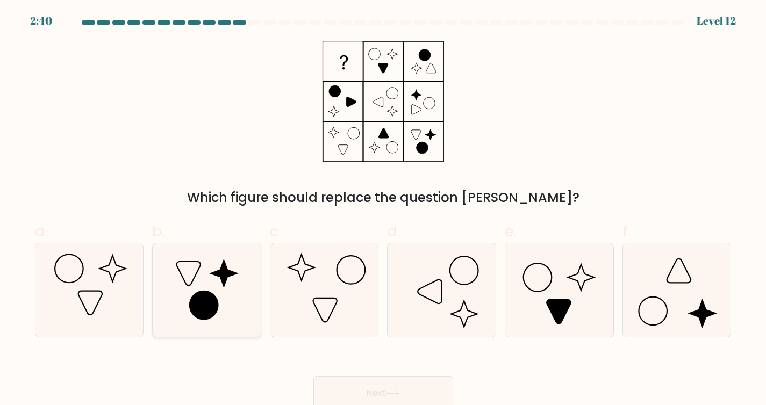
click at [173, 298] on icon at bounding box center [207, 290] width 94 height 94
click at [383, 210] on input "b." at bounding box center [383, 206] width 1 height 7
radio input "true"
click at [648, 312] on icon at bounding box center [677, 290] width 94 height 94
click at [384, 210] on input "f." at bounding box center [383, 206] width 1 height 7
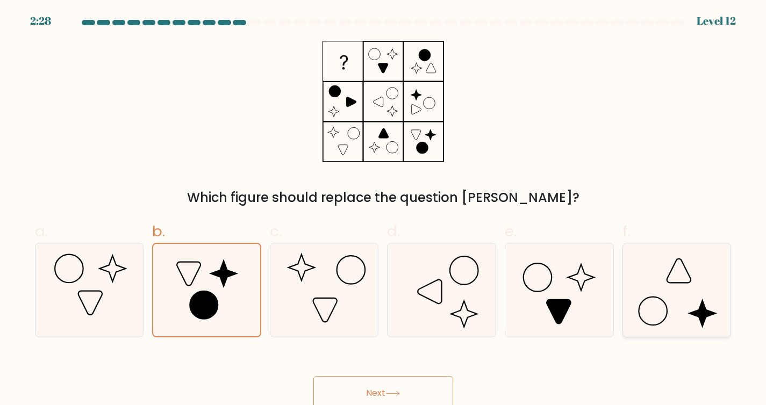
radio input "true"
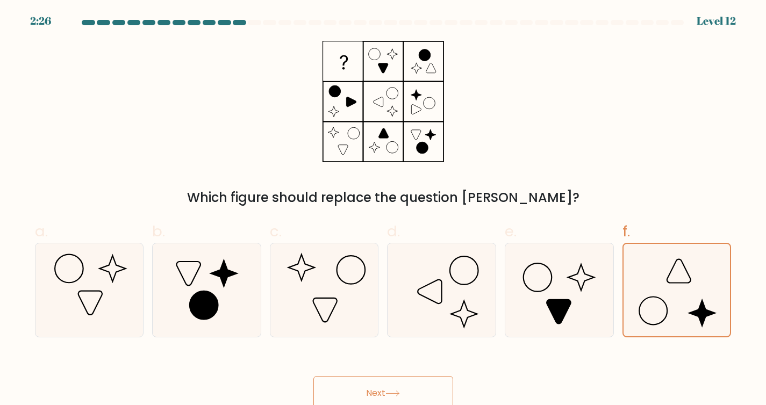
click at [419, 388] on button "Next" at bounding box center [383, 393] width 140 height 34
click at [426, 388] on button "Next" at bounding box center [383, 393] width 140 height 34
click at [523, 373] on div "Next" at bounding box center [382, 380] width 709 height 60
click at [678, 286] on icon at bounding box center [676, 290] width 93 height 93
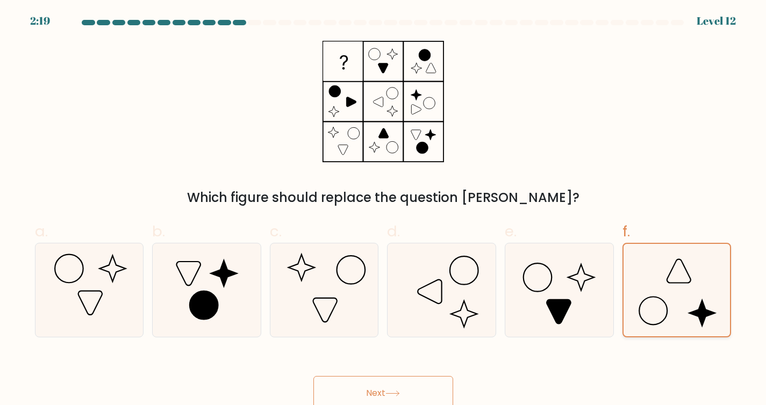
click at [384, 210] on input "f." at bounding box center [383, 206] width 1 height 7
click at [578, 280] on icon at bounding box center [559, 290] width 94 height 94
click at [384, 210] on input "e." at bounding box center [383, 206] width 1 height 7
radio input "true"
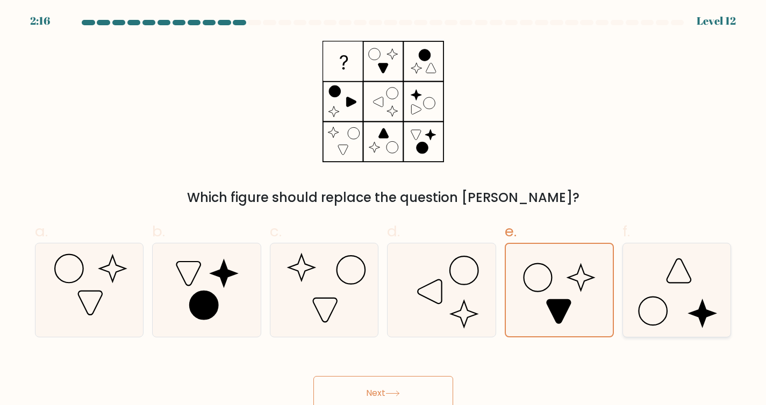
click at [634, 279] on icon at bounding box center [677, 290] width 94 height 94
click at [384, 210] on input "f." at bounding box center [383, 206] width 1 height 7
radio input "true"
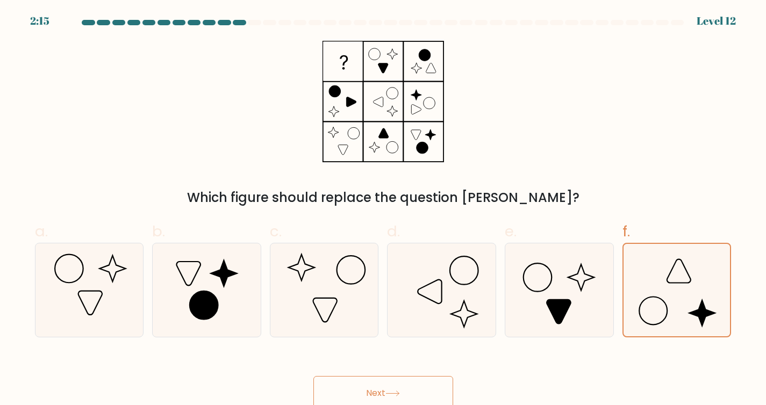
click at [352, 401] on button "Next" at bounding box center [383, 393] width 140 height 34
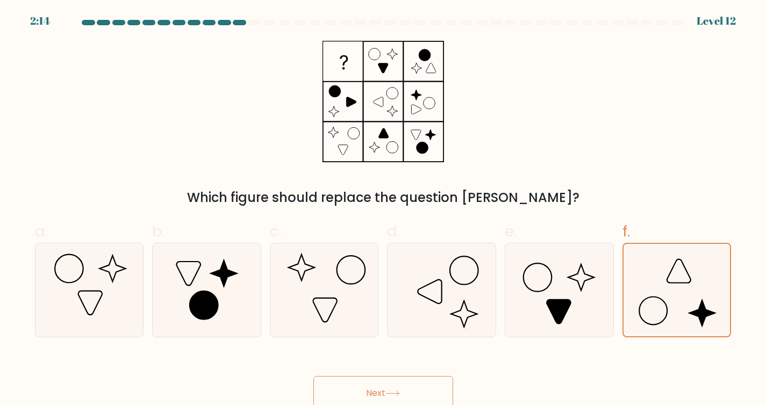
click at [352, 401] on button "Next" at bounding box center [383, 393] width 140 height 34
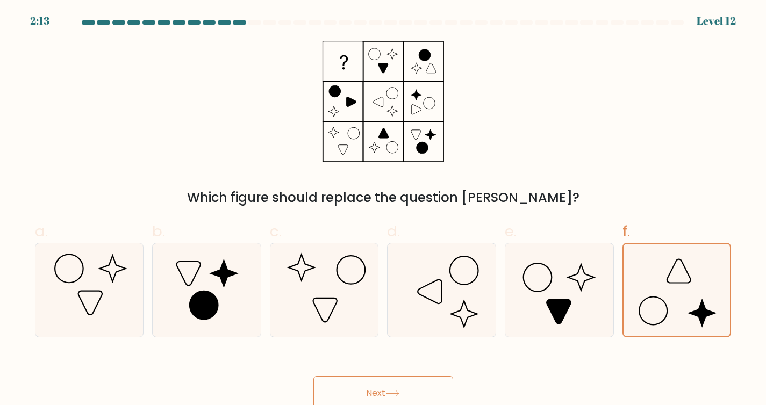
click at [352, 401] on button "Next" at bounding box center [383, 393] width 140 height 34
click at [352, 400] on button "Next" at bounding box center [383, 393] width 140 height 34
click at [352, 398] on button "Next" at bounding box center [383, 393] width 140 height 34
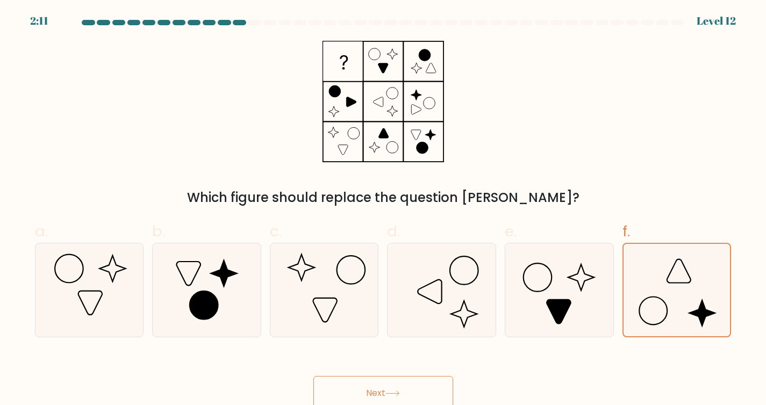
click at [352, 397] on button "Next" at bounding box center [383, 393] width 140 height 34
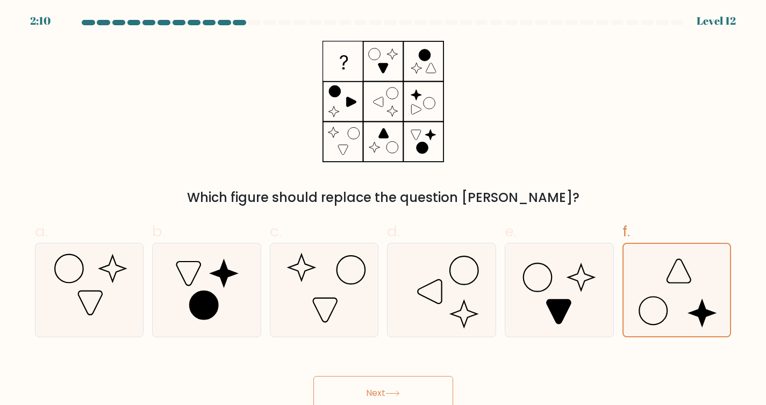
click at [352, 397] on button "Next" at bounding box center [383, 393] width 140 height 34
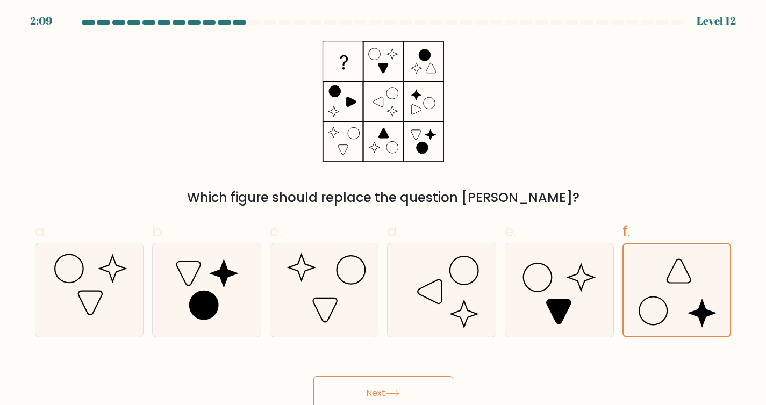
click at [352, 397] on button "Next" at bounding box center [383, 393] width 140 height 34
click at [417, 394] on button "Next" at bounding box center [383, 393] width 140 height 34
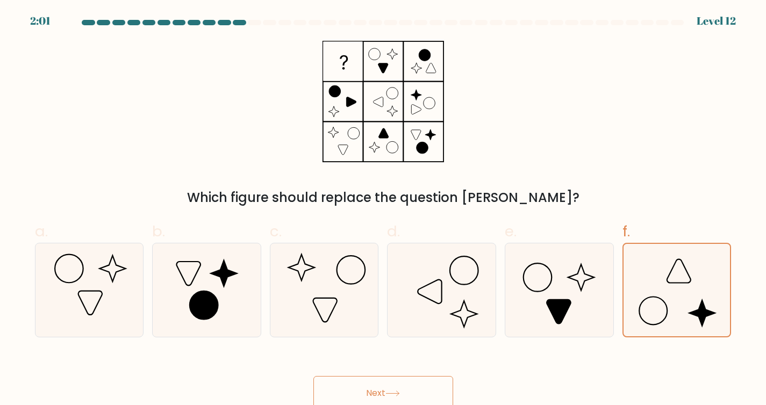
click at [417, 394] on button "Next" at bounding box center [383, 393] width 140 height 34
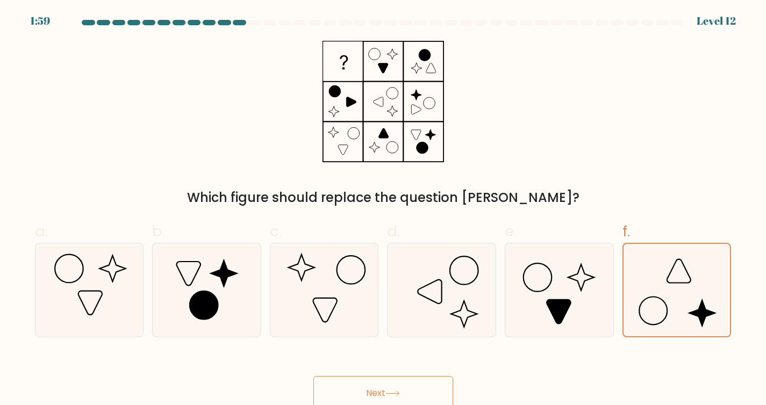
click at [417, 394] on button "Next" at bounding box center [383, 393] width 140 height 34
click at [520, 312] on icon at bounding box center [559, 290] width 94 height 94
click at [384, 210] on input "e." at bounding box center [383, 206] width 1 height 7
radio input "true"
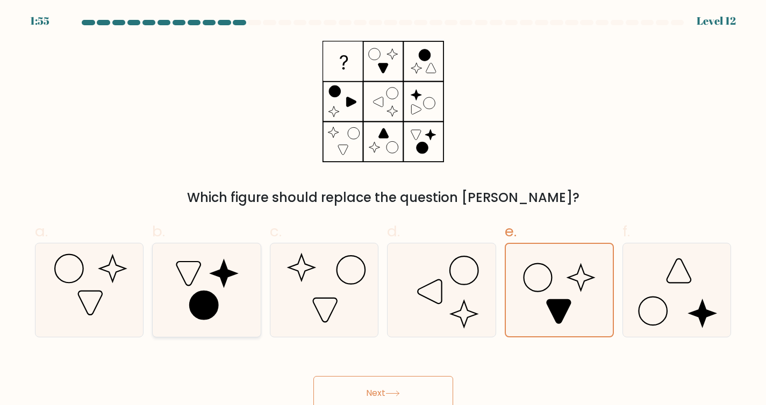
click at [199, 283] on icon at bounding box center [207, 290] width 94 height 94
click at [383, 210] on input "b." at bounding box center [383, 206] width 1 height 7
radio input "true"
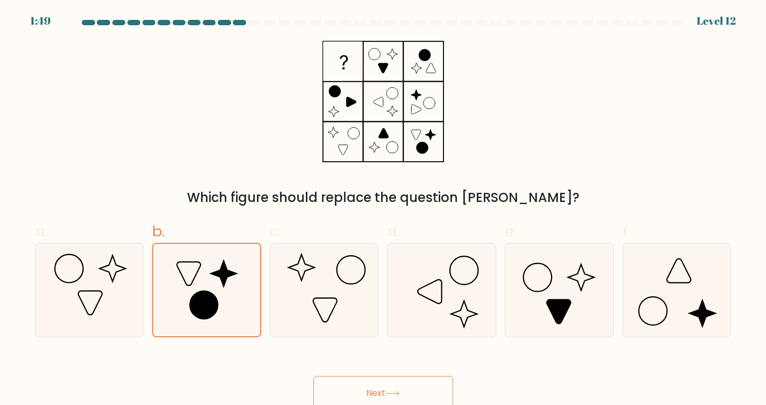
click at [618, 286] on div "f." at bounding box center [677, 278] width 118 height 117
click at [660, 302] on icon at bounding box center [677, 290] width 94 height 94
click at [384, 210] on input "f." at bounding box center [383, 206] width 1 height 7
radio input "true"
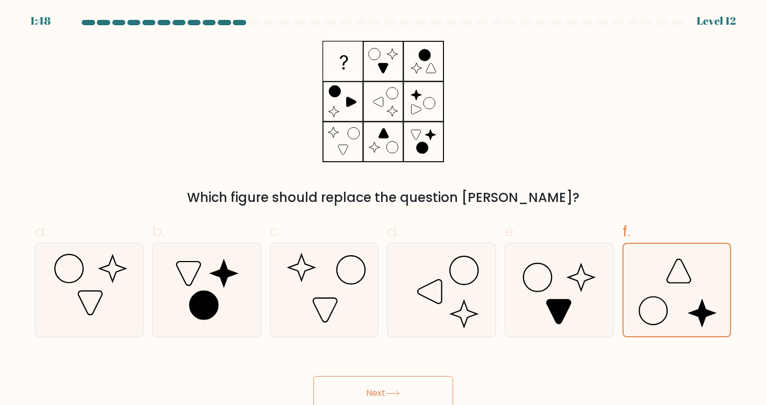
click at [412, 398] on button "Next" at bounding box center [383, 393] width 140 height 34
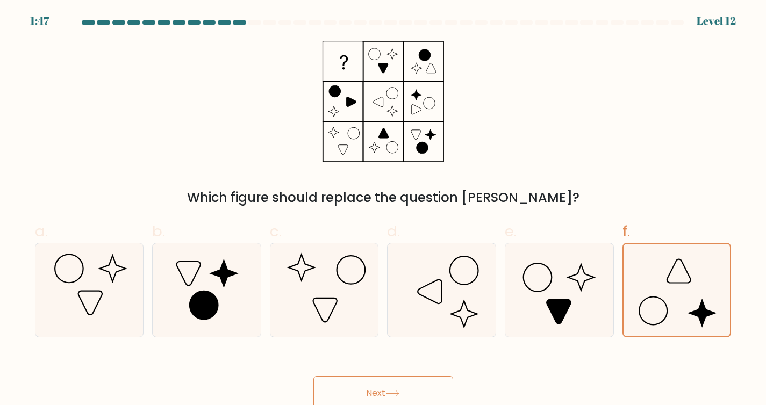
click at [412, 398] on button "Next" at bounding box center [383, 393] width 140 height 34
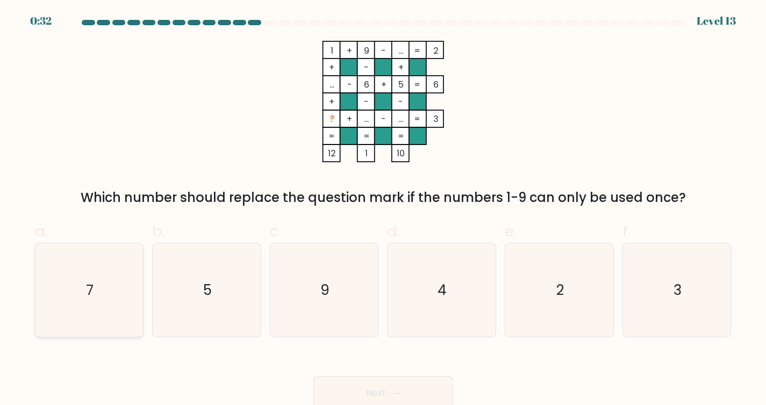
click at [92, 301] on icon "7" at bounding box center [89, 290] width 94 height 94
click at [383, 210] on input "a. 7" at bounding box center [383, 206] width 1 height 7
radio input "true"
click at [394, 395] on icon at bounding box center [392, 394] width 15 height 6
click at [386, 387] on button "Next" at bounding box center [383, 393] width 140 height 34
